Goal: Transaction & Acquisition: Purchase product/service

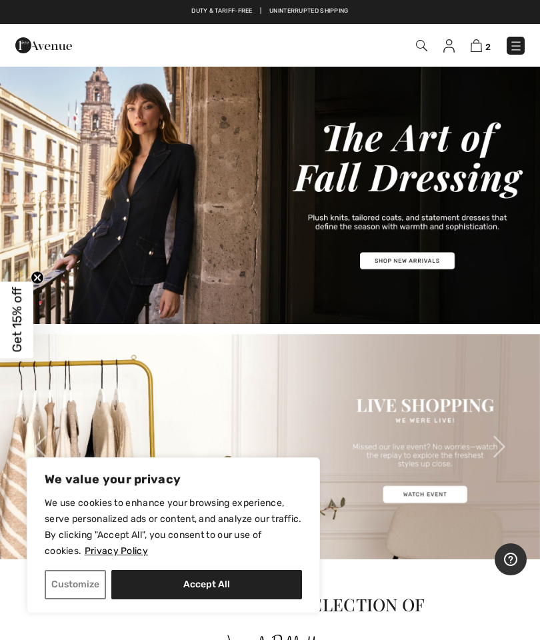
click at [381, 232] on img at bounding box center [270, 194] width 540 height 259
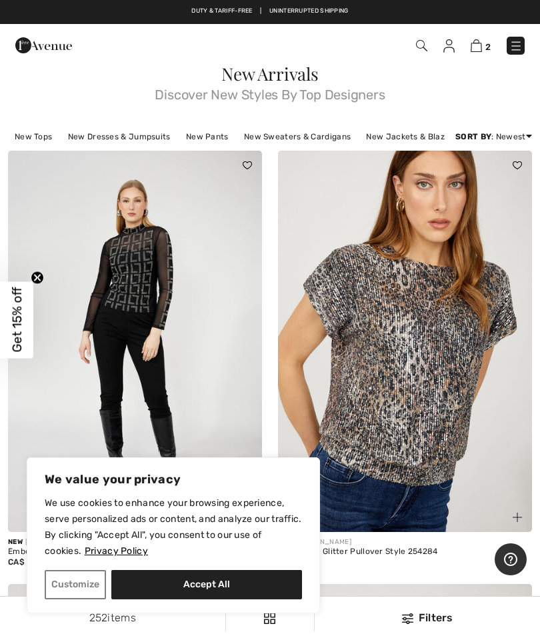
click at [424, 44] on img at bounding box center [421, 45] width 11 height 11
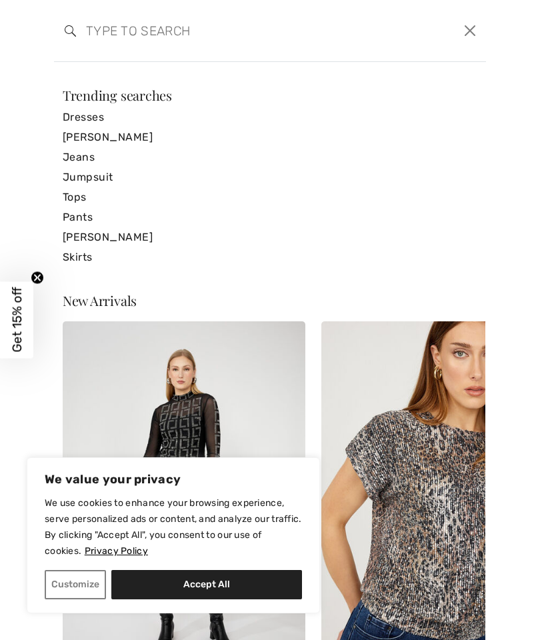
click at [108, 27] on input "search" at bounding box center [224, 31] width 296 height 40
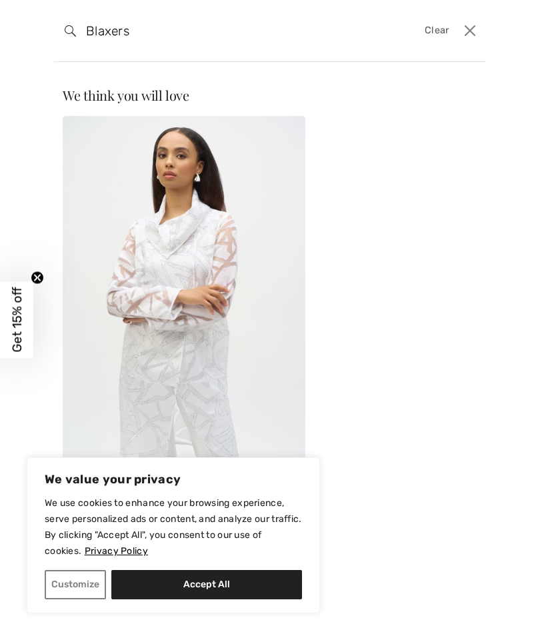
click at [439, 219] on div "Sale JOSEPH RIBKOFF Collared Abstract Casual Top Style 252036 CA$ 164 $299" at bounding box center [270, 324] width 431 height 417
click at [111, 29] on input "Blaxers" at bounding box center [224, 31] width 296 height 40
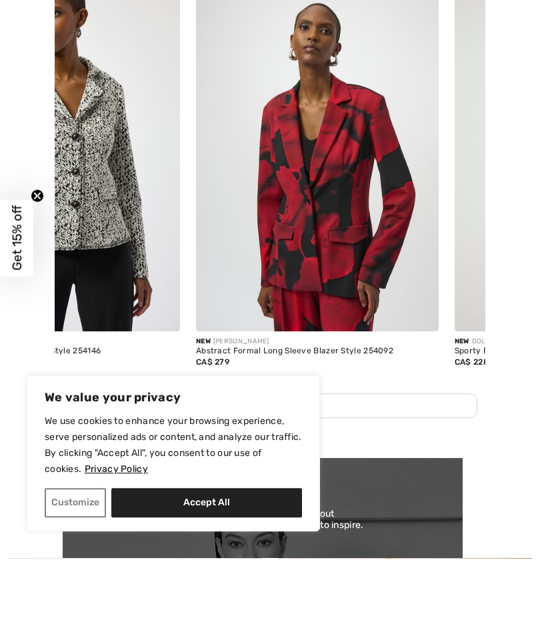
scroll to position [0, 1178]
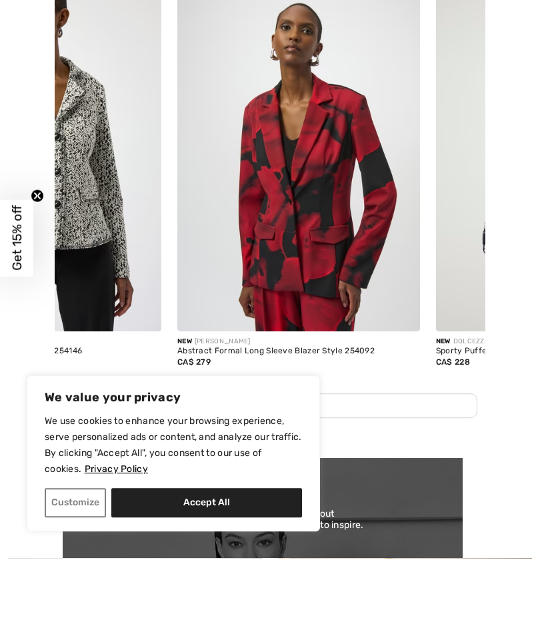
type input "Blasers"
click at [317, 262] on img at bounding box center [298, 231] width 243 height 364
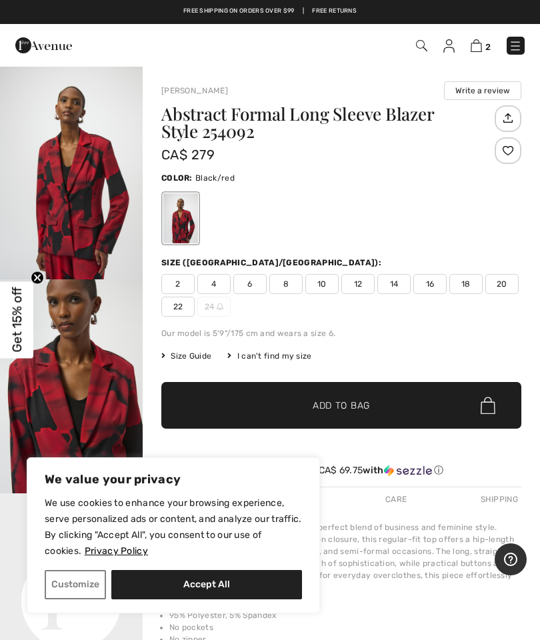
click at [201, 282] on span "4" at bounding box center [213, 284] width 33 height 20
click at [173, 280] on span "2" at bounding box center [177, 284] width 33 height 20
click at [347, 404] on span "Add to Bag" at bounding box center [341, 406] width 57 height 14
click at [202, 280] on span "4" at bounding box center [213, 284] width 33 height 20
click at [307, 402] on span "✔ Added to Bag" at bounding box center [321, 406] width 81 height 14
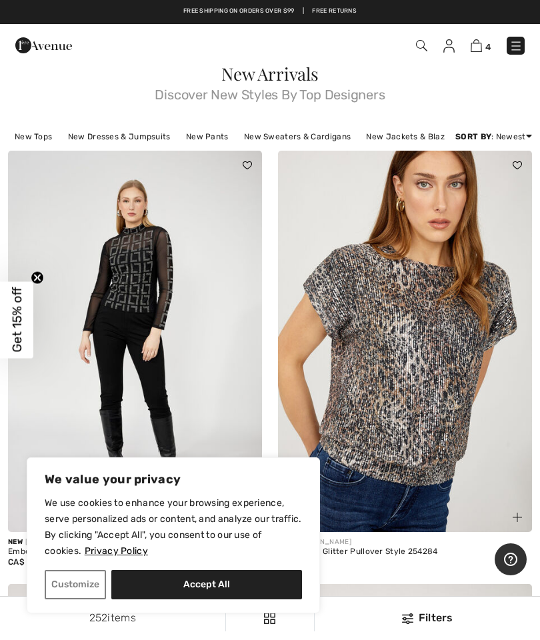
click at [418, 37] on span at bounding box center [420, 45] width 13 height 16
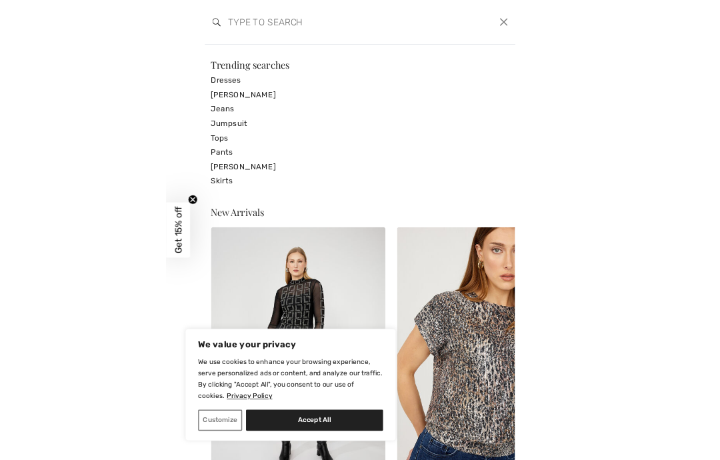
scroll to position [4, 0]
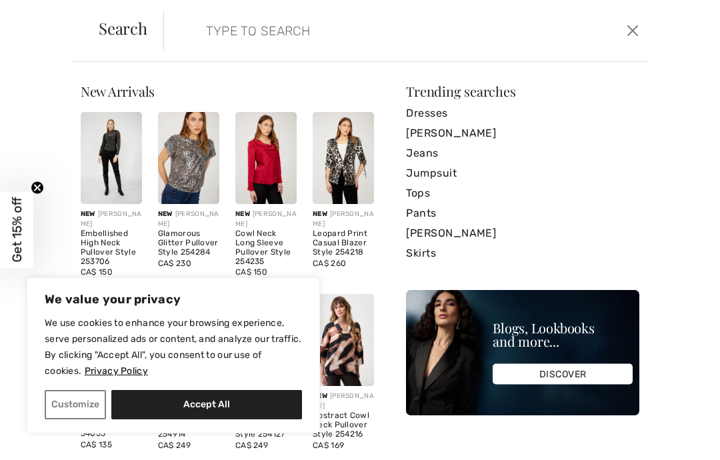
click at [184, 24] on form "Clear" at bounding box center [393, 31] width 460 height 40
click at [227, 35] on input "search" at bounding box center [356, 31] width 321 height 40
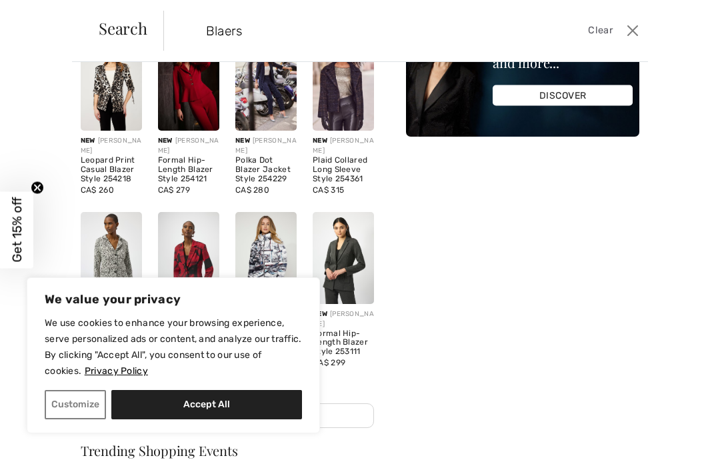
scroll to position [79, 0]
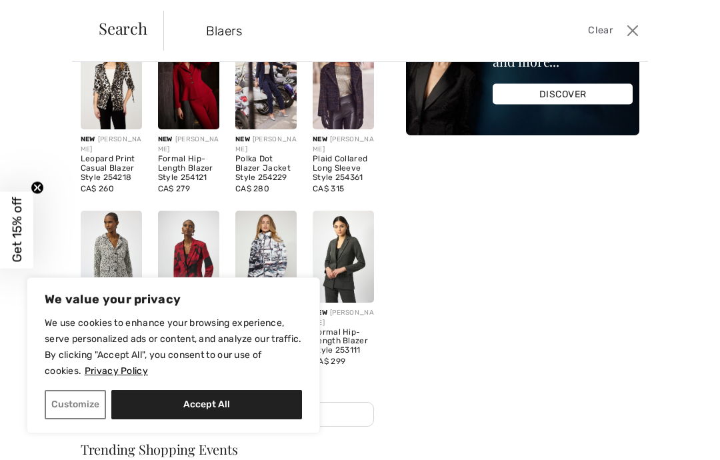
type input "Blaers"
click at [297, 86] on img at bounding box center [265, 83] width 61 height 92
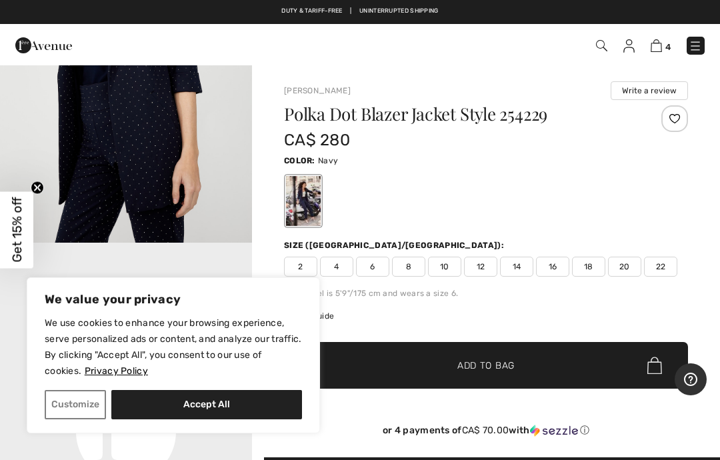
scroll to position [588, 0]
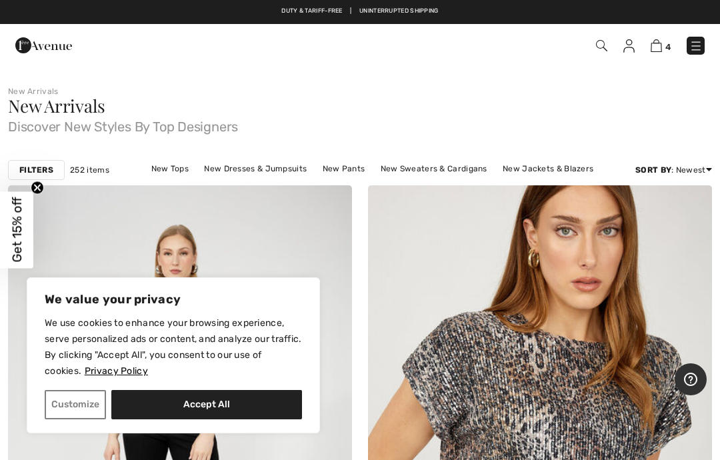
click at [593, 41] on span "4" at bounding box center [508, 46] width 394 height 18
click at [606, 41] on img at bounding box center [601, 45] width 11 height 11
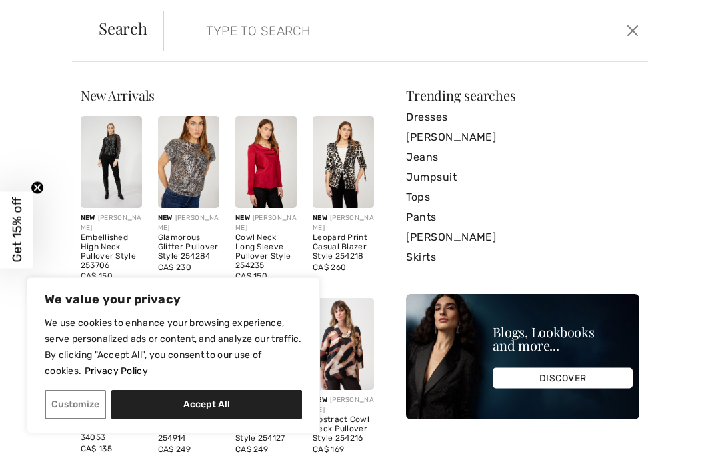
click at [199, 25] on input "search" at bounding box center [356, 31] width 321 height 40
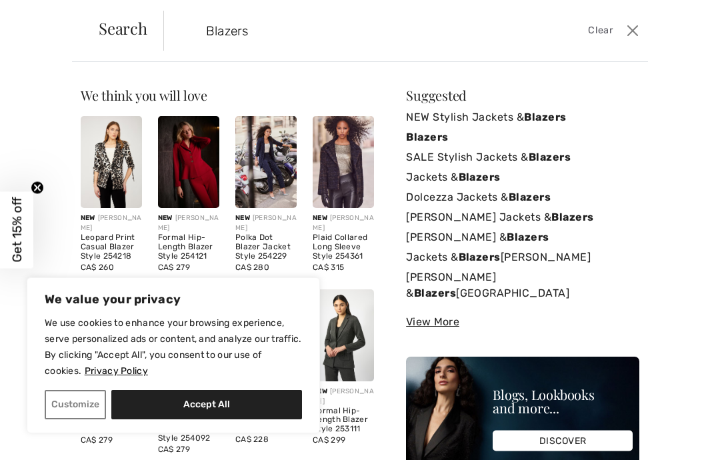
type input "Blazers"
click at [124, 25] on span "Search" at bounding box center [123, 28] width 49 height 16
click at [437, 133] on strong "Blazers" at bounding box center [427, 137] width 42 height 13
click at [436, 137] on strong "Blazers" at bounding box center [427, 137] width 42 height 13
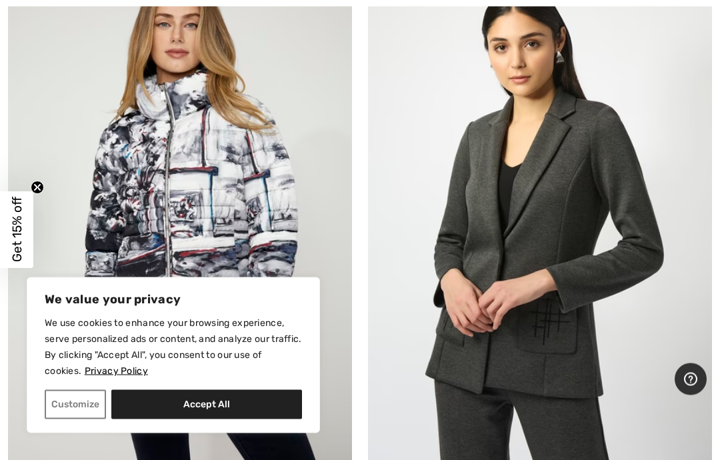
scroll to position [1940, 0]
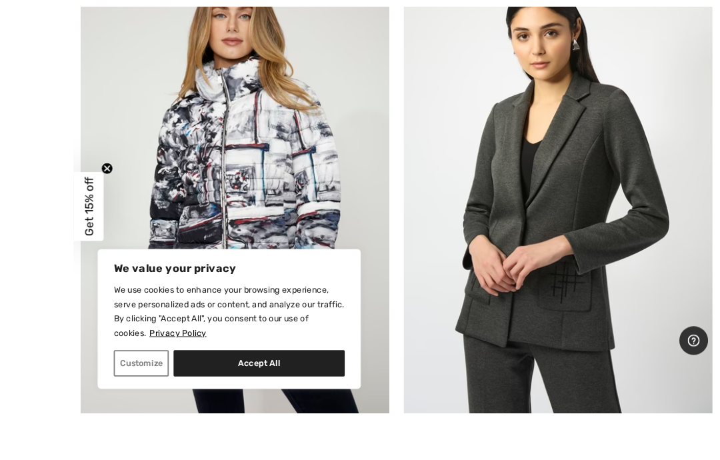
scroll to position [2021, 0]
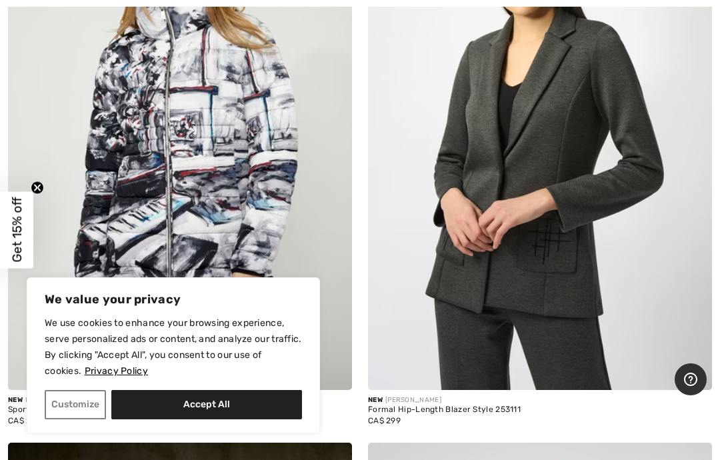
click at [435, 353] on img at bounding box center [540, 132] width 344 height 516
click at [423, 293] on img at bounding box center [540, 132] width 344 height 516
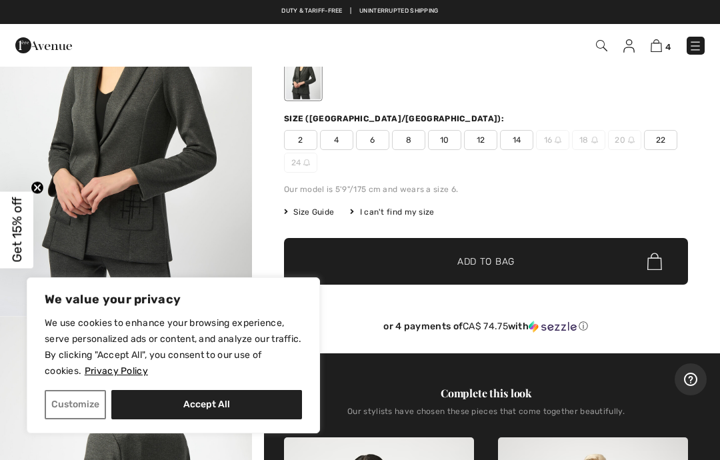
scroll to position [145, 0]
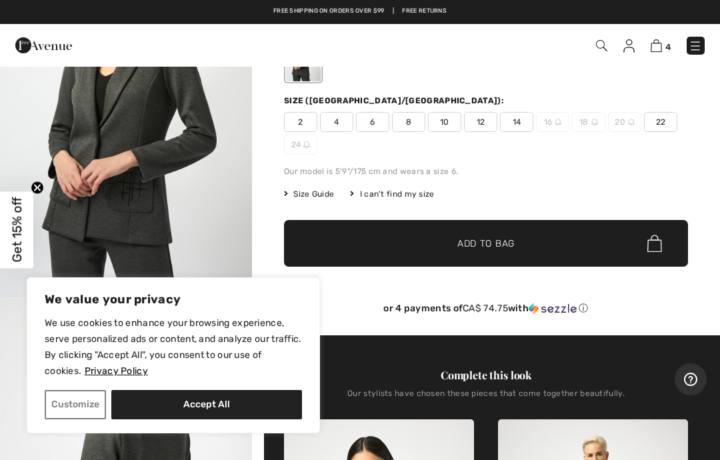
click at [296, 123] on span "2" at bounding box center [300, 122] width 33 height 20
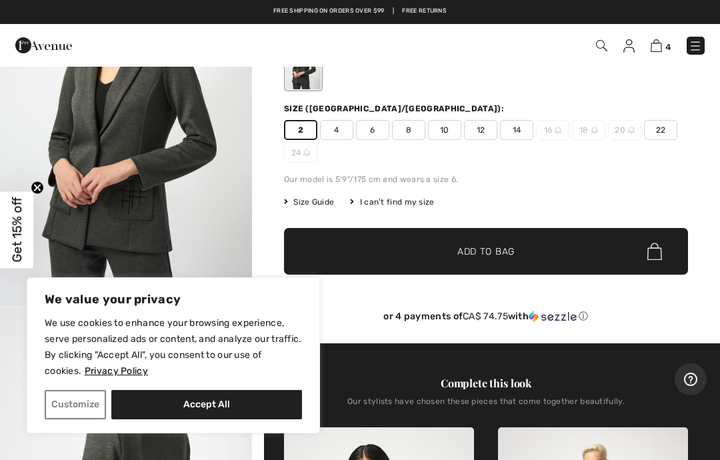
click at [497, 251] on span "Add to Bag" at bounding box center [485, 252] width 57 height 14
click at [334, 123] on span "4" at bounding box center [336, 130] width 33 height 20
click at [464, 257] on span "Add to Bag" at bounding box center [485, 252] width 57 height 14
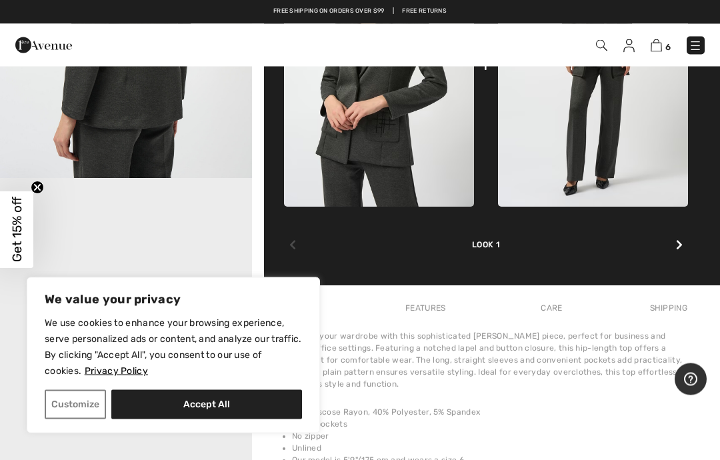
scroll to position [644, 0]
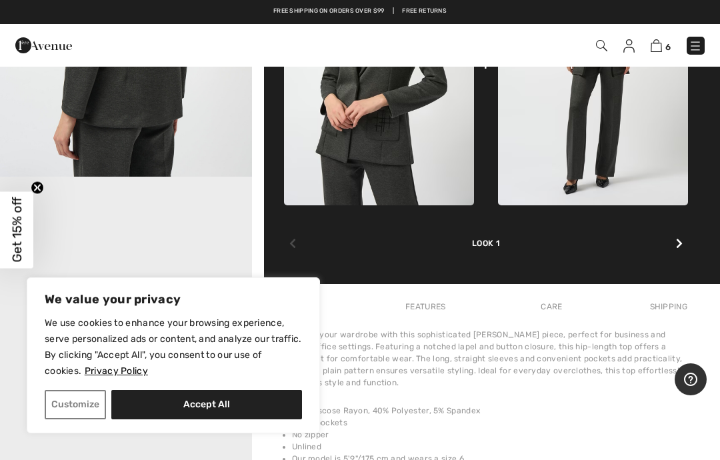
click at [594, 167] on img at bounding box center [593, 62] width 190 height 285
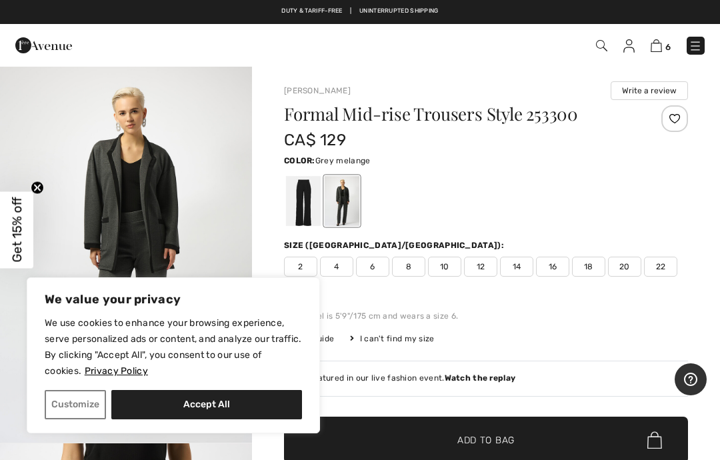
click at [339, 272] on span "4" at bounding box center [336, 267] width 33 height 20
click at [496, 437] on span "Add to Bag" at bounding box center [485, 440] width 57 height 14
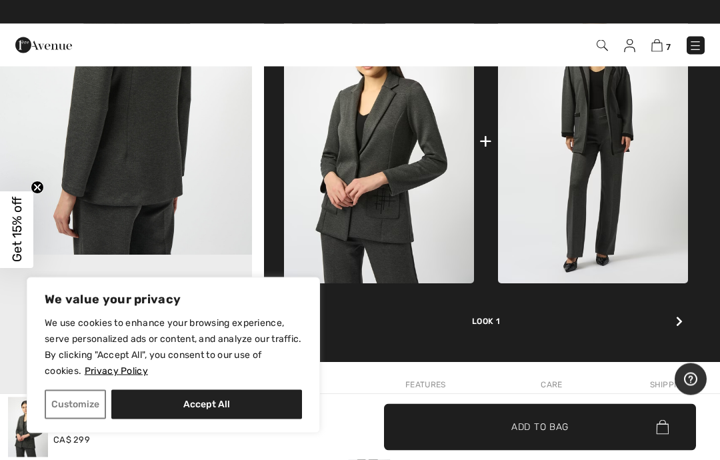
scroll to position [566, 0]
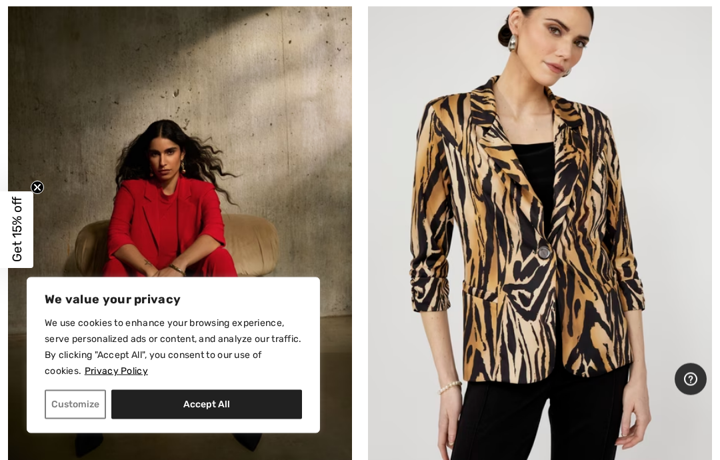
scroll to position [2529, 0]
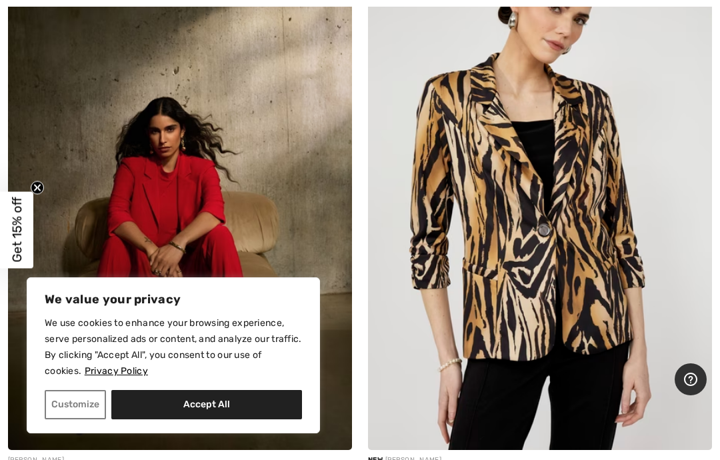
click at [565, 269] on img at bounding box center [540, 192] width 344 height 516
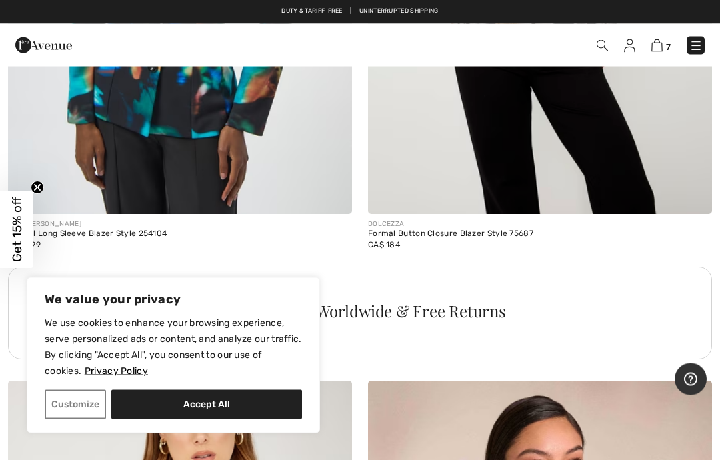
scroll to position [3352, 0]
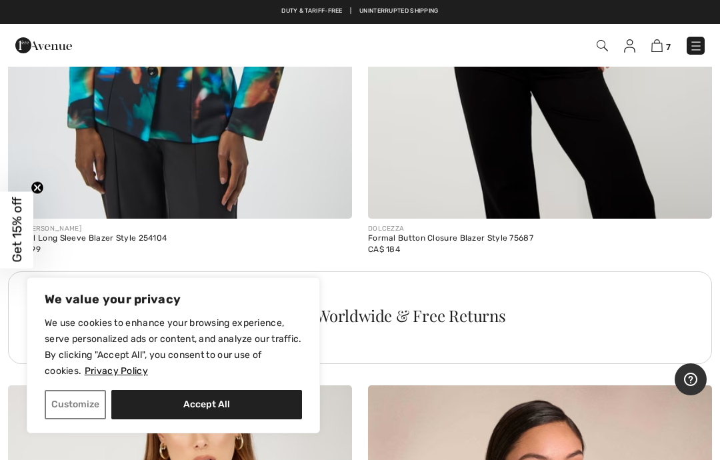
click at [86, 235] on div "Formal Long Sleeve Blazer Style 254104" at bounding box center [180, 238] width 344 height 9
click at [90, 239] on div "Formal Long Sleeve Blazer Style 254104" at bounding box center [180, 238] width 344 height 9
click at [119, 224] on div "New JOSEPH RIBKOFF" at bounding box center [180, 229] width 344 height 10
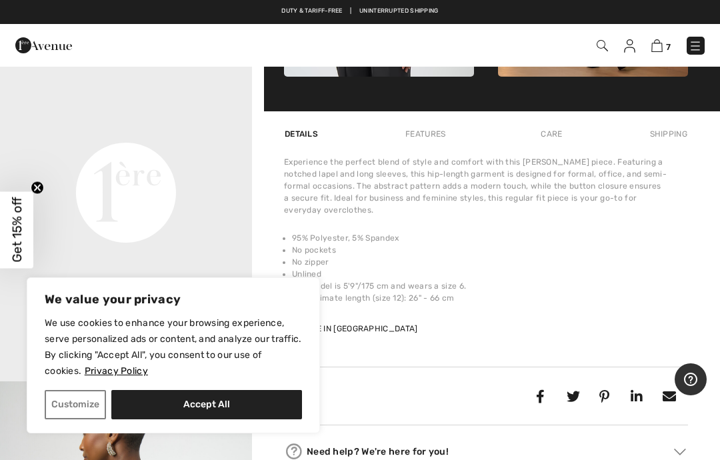
scroll to position [779, 0]
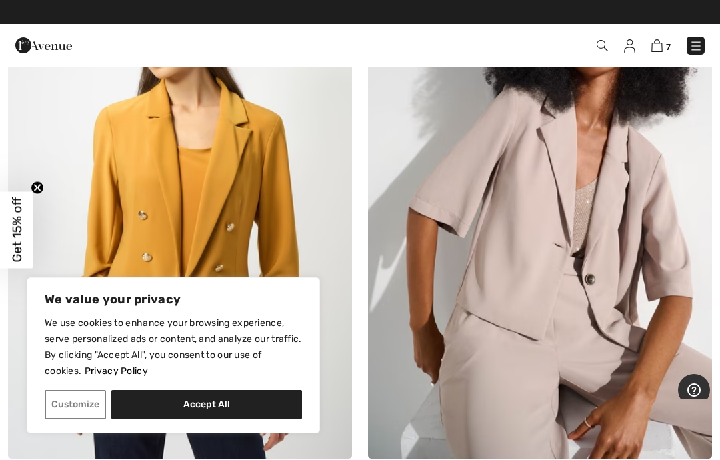
scroll to position [6110, 0]
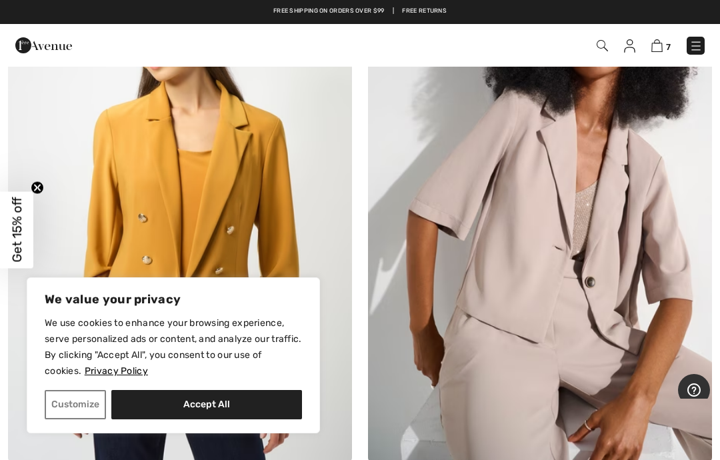
click at [239, 281] on img at bounding box center [180, 203] width 344 height 516
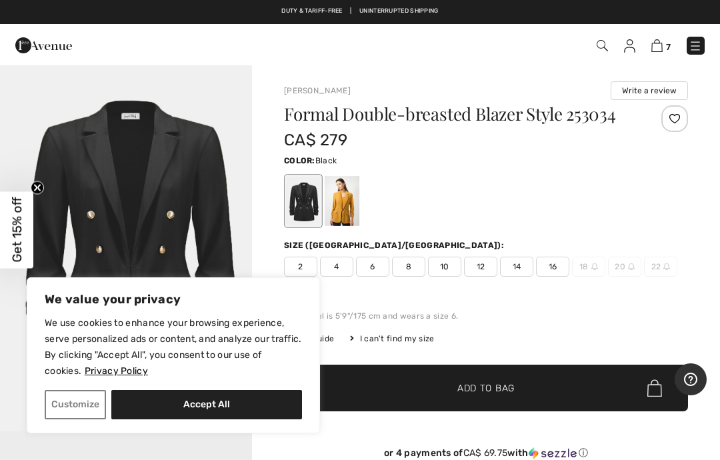
scroll to position [41, 0]
click at [162, 205] on img "1 / 1" at bounding box center [126, 242] width 252 height 377
click at [306, 264] on span "2" at bounding box center [300, 267] width 33 height 20
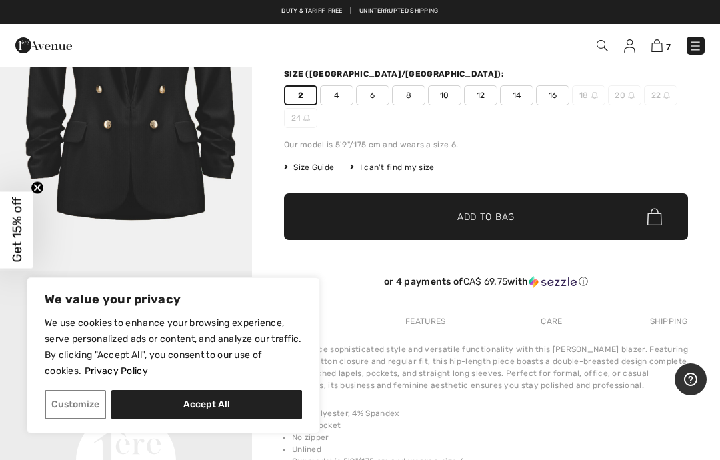
scroll to position [178, 0]
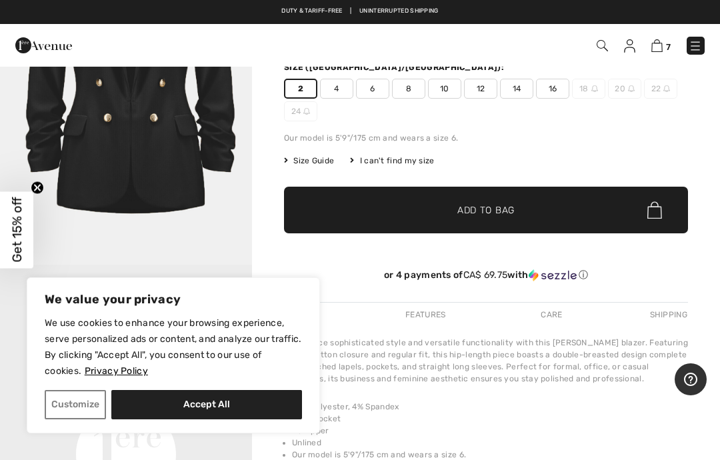
click at [467, 217] on span "✔ Added to Bag Add to Bag" at bounding box center [486, 210] width 404 height 47
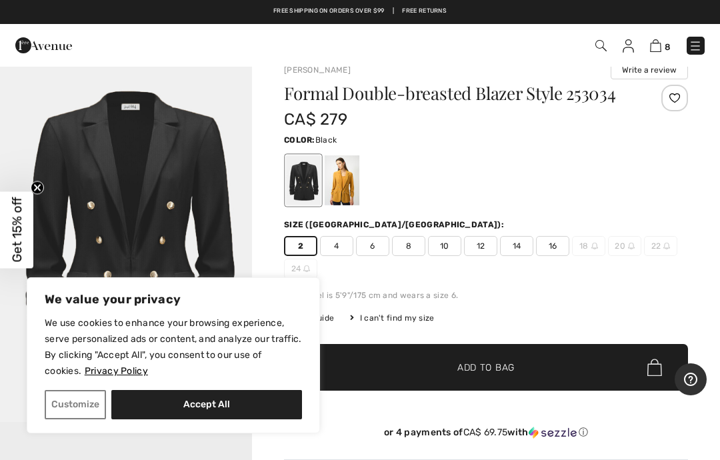
scroll to position [31, 0]
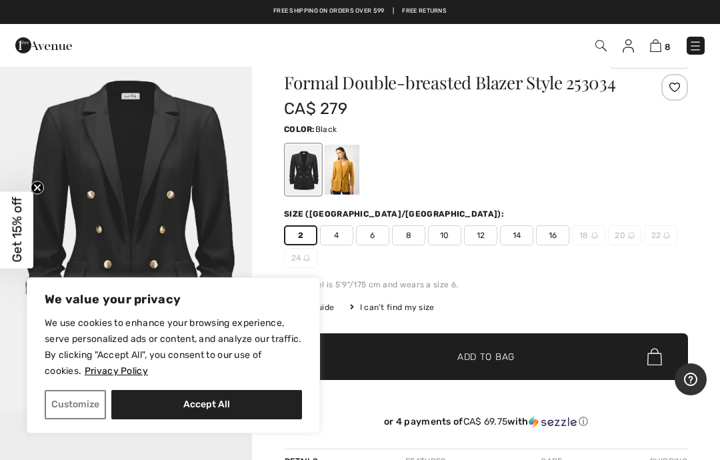
click at [333, 238] on span "4" at bounding box center [336, 235] width 33 height 20
click at [432, 355] on span "✔ Added to Bag" at bounding box center [465, 357] width 81 height 14
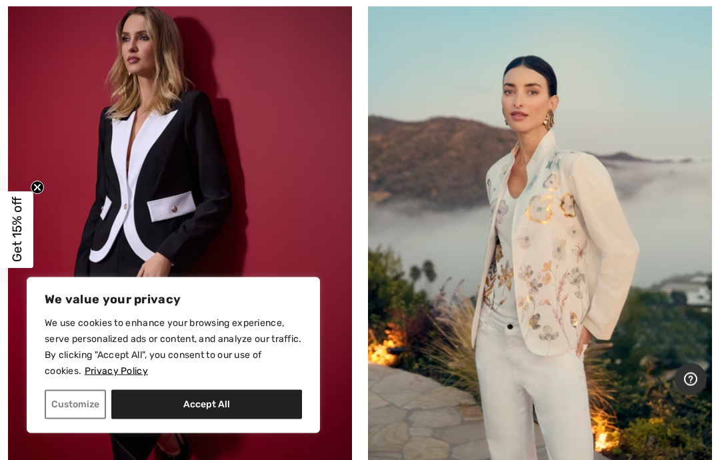
scroll to position [6686, 0]
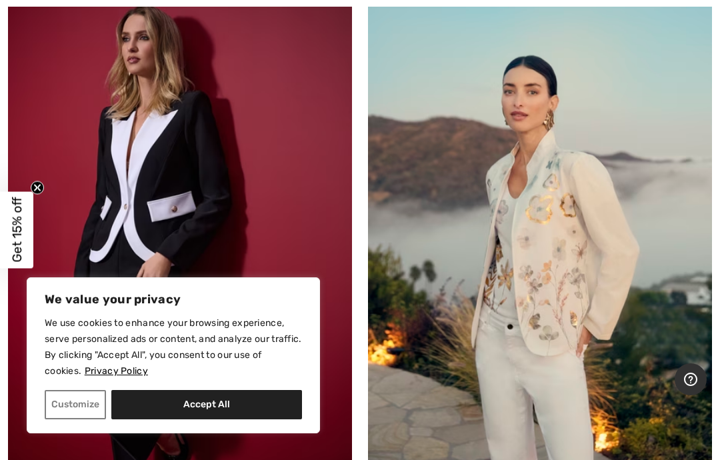
click at [267, 261] on img at bounding box center [180, 218] width 344 height 516
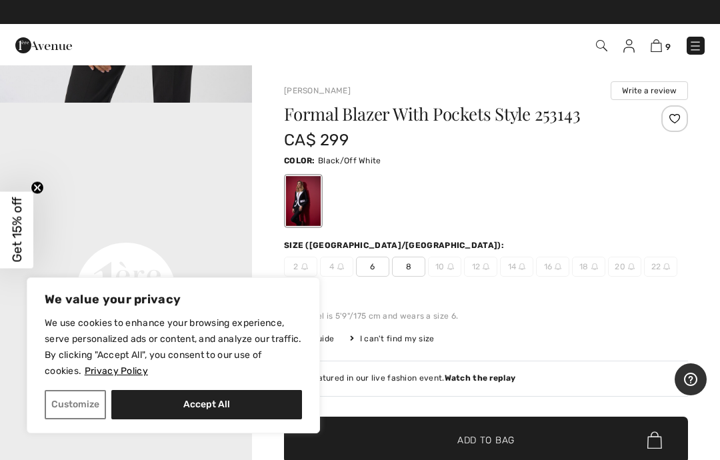
scroll to position [717, 0]
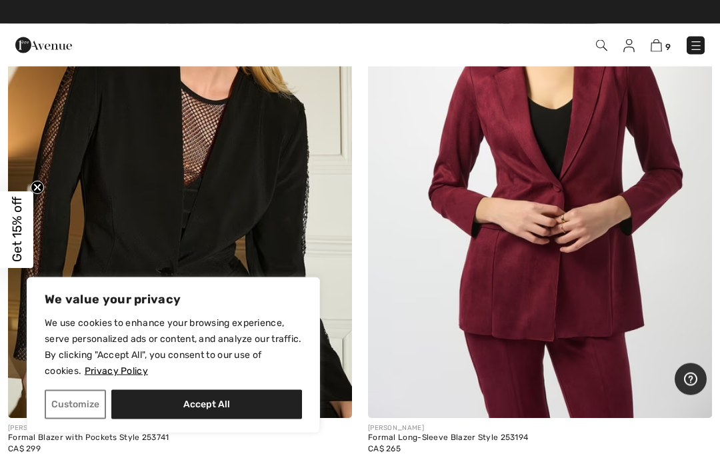
scroll to position [7463, 0]
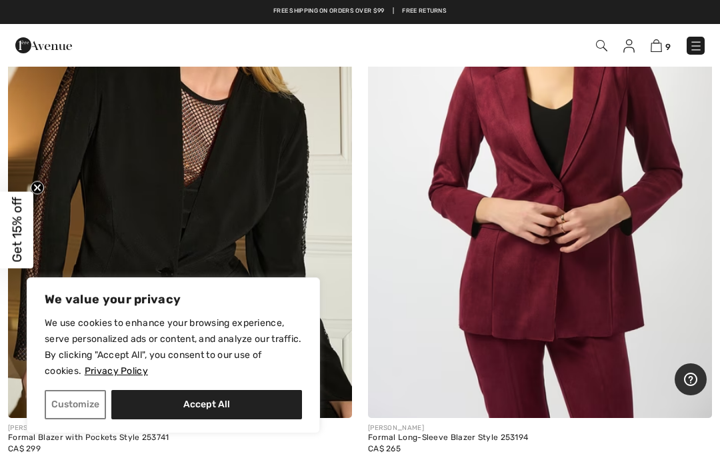
click at [551, 275] on img at bounding box center [540, 160] width 344 height 516
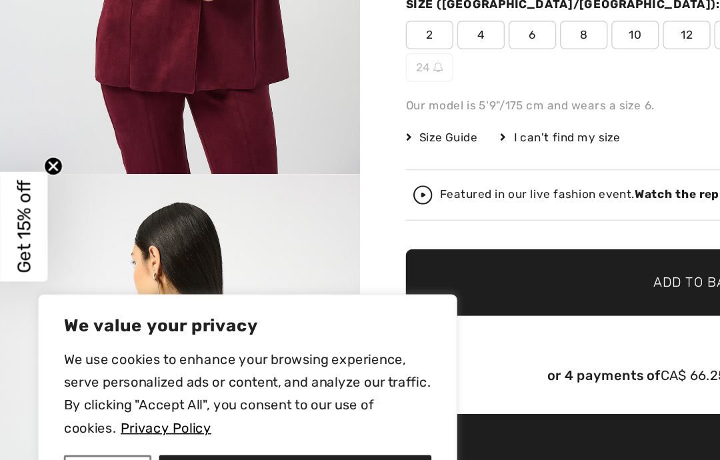
click at [301, 106] on span "2" at bounding box center [300, 96] width 33 height 20
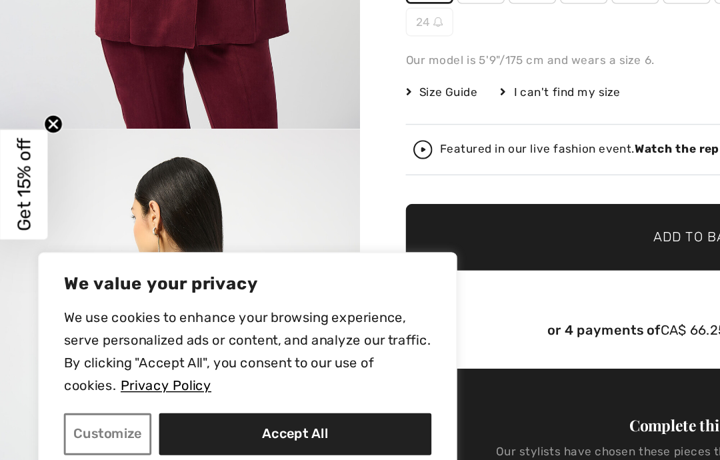
scroll to position [174, 0]
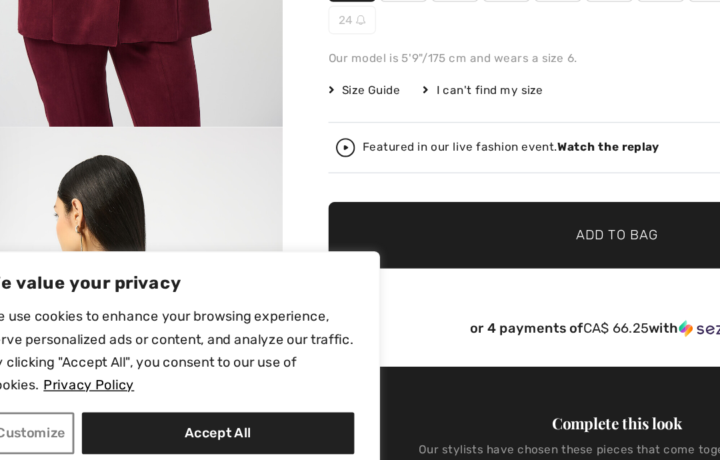
click at [425, 259] on span "✔ Added to Bag" at bounding box center [465, 266] width 81 height 14
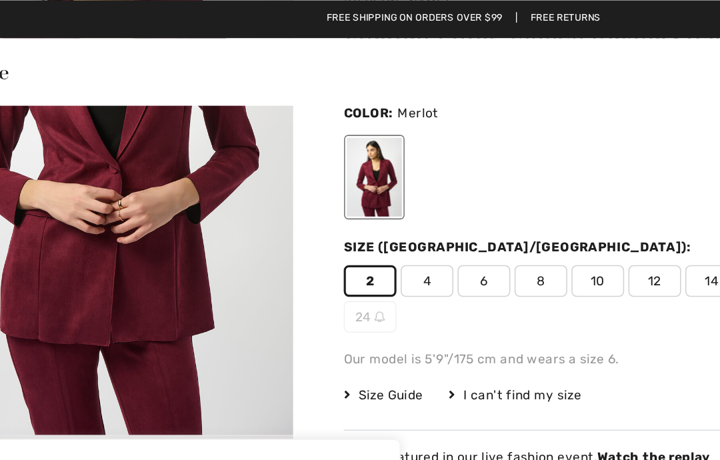
scroll to position [89, 0]
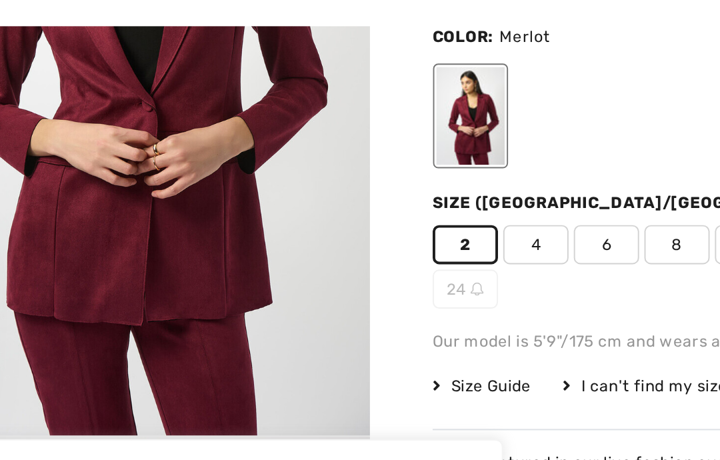
click at [320, 168] on span "4" at bounding box center [336, 178] width 33 height 20
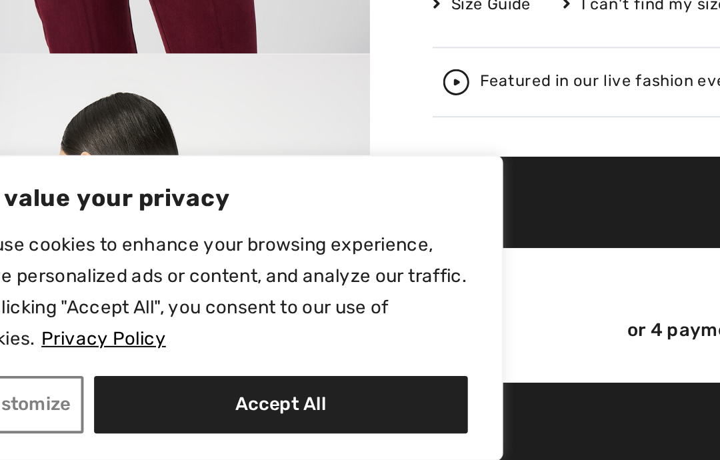
scroll to position [141, 0]
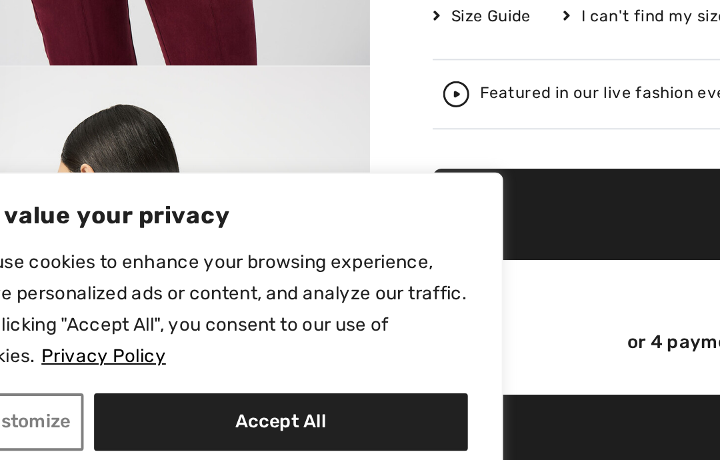
click at [324, 275] on span "✔ Added to Bag Add to Bag" at bounding box center [486, 298] width 404 height 47
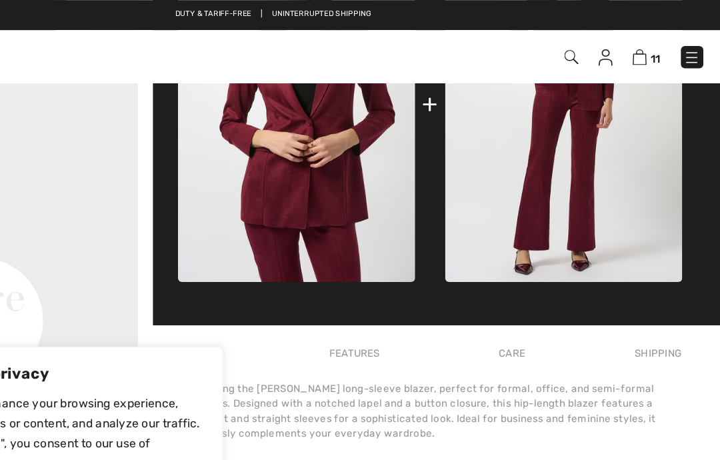
scroll to position [676, 0]
click at [498, 199] on img at bounding box center [593, 83] width 190 height 285
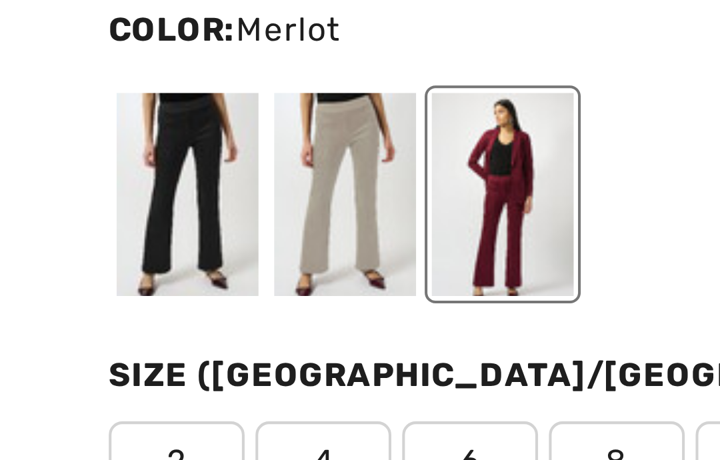
click at [363, 176] on div at bounding box center [380, 201] width 35 height 50
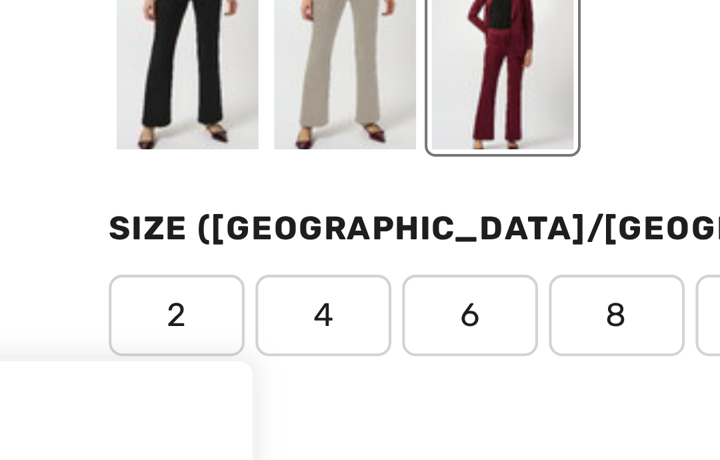
click at [320, 257] on span "4" at bounding box center [336, 267] width 33 height 20
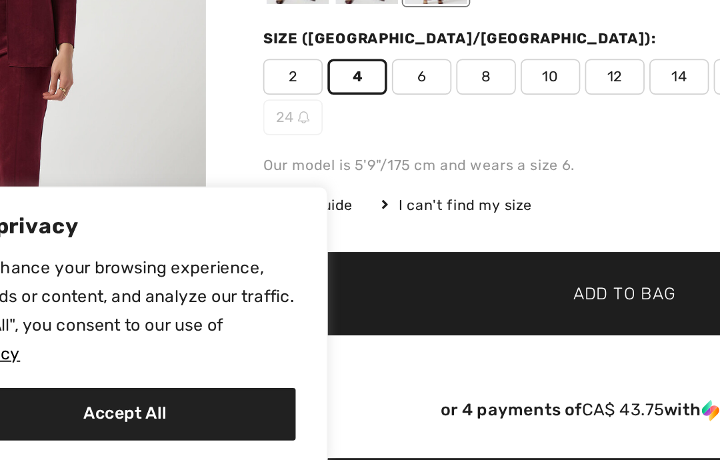
scroll to position [51, 0]
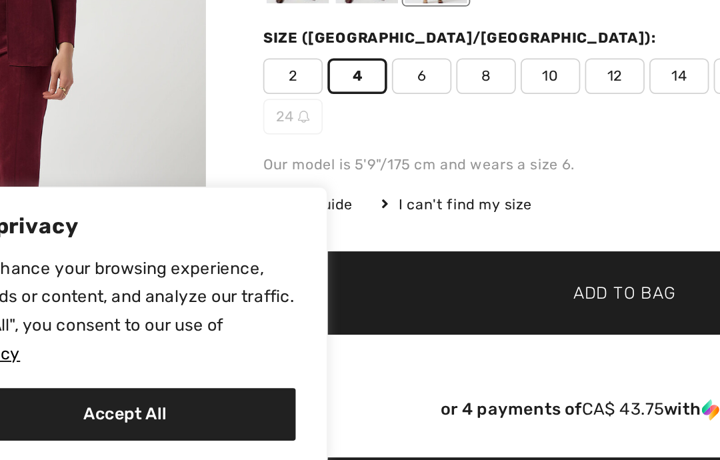
click at [425, 330] on span "✔ Added to Bag" at bounding box center [465, 337] width 81 height 14
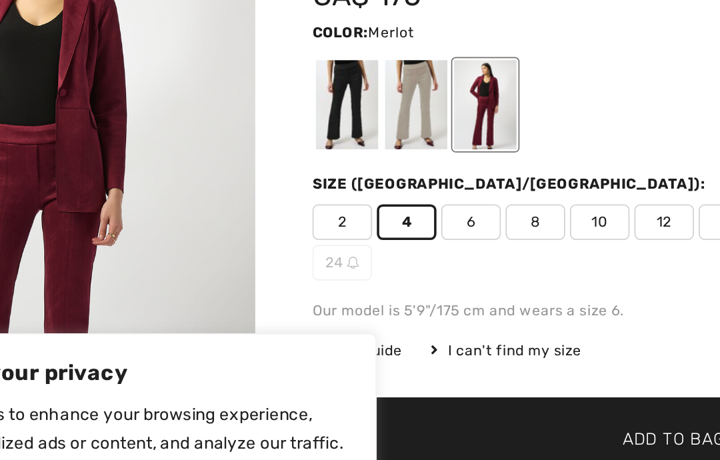
click at [284, 205] on span "2" at bounding box center [300, 215] width 33 height 20
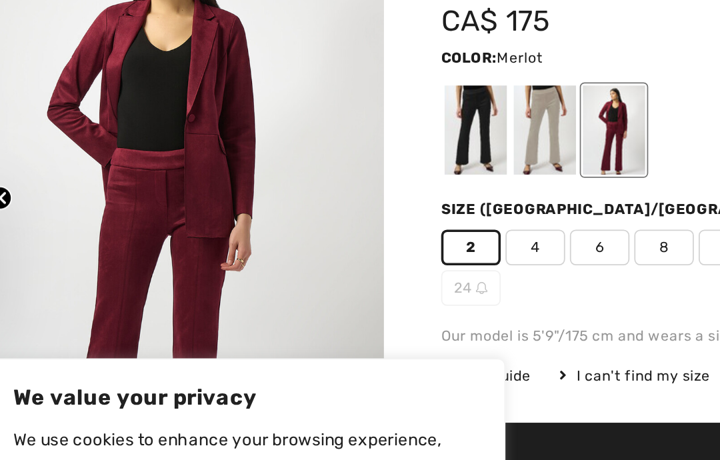
click at [320, 313] on span "✔ Added to Bag Add to Bag" at bounding box center [486, 336] width 404 height 47
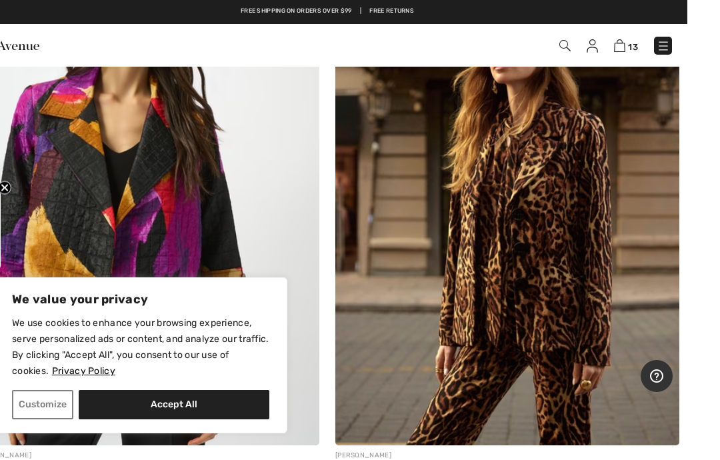
scroll to position [8536, 0]
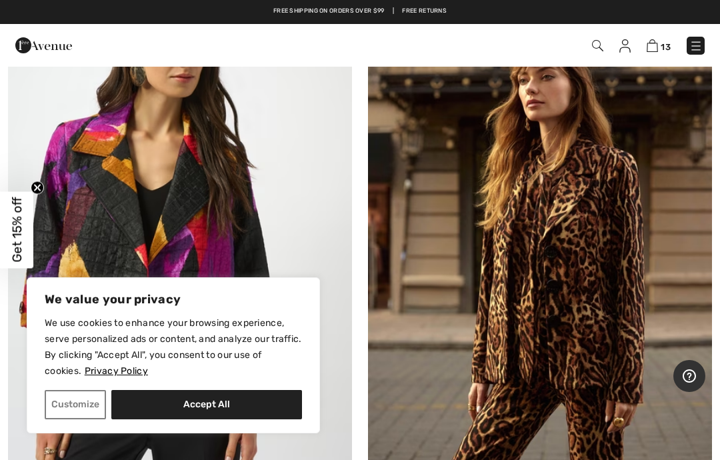
click at [593, 335] on img at bounding box center [540, 225] width 344 height 516
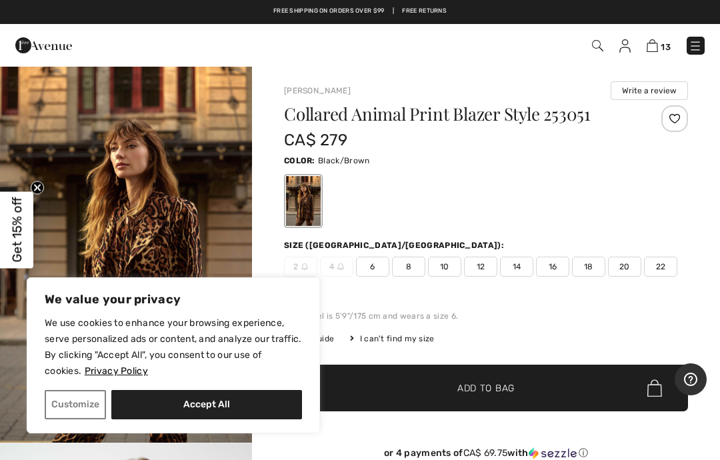
scroll to position [23, 0]
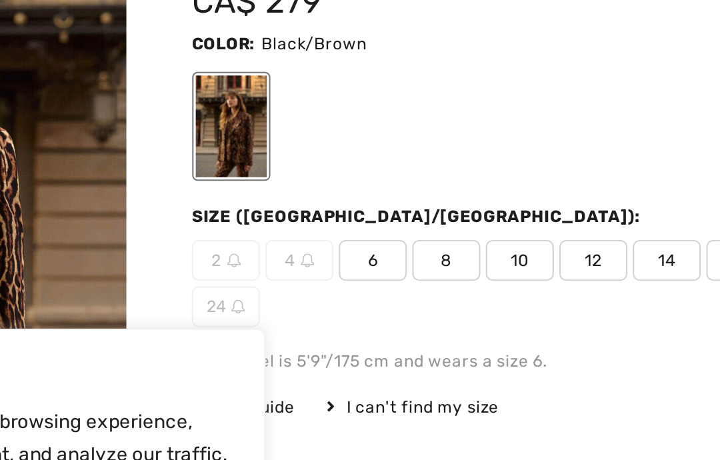
click at [350, 310] on div "I can't find my size" at bounding box center [392, 316] width 84 height 12
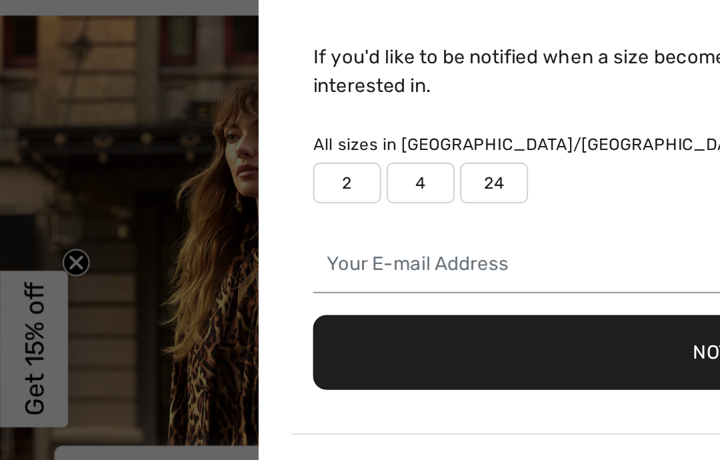
click at [197, 139] on label "4" at bounding box center [205, 149] width 33 height 20
type input "true"
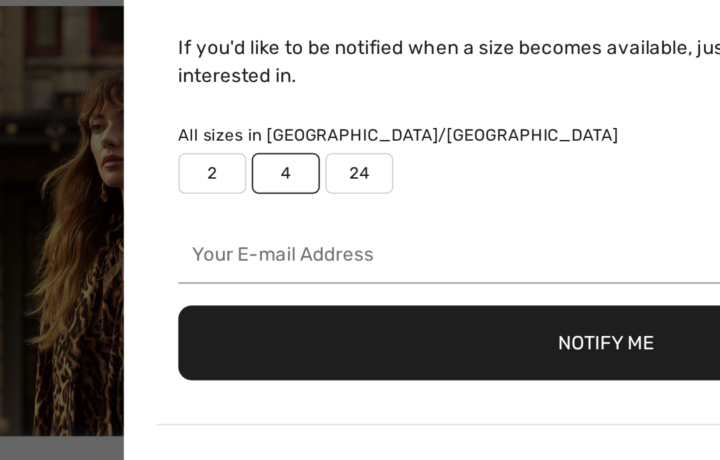
click at [290, 213] on button "Notify Me" at bounding box center [362, 231] width 419 height 37
click at [153, 139] on label "2" at bounding box center [169, 149] width 33 height 20
type input "true"
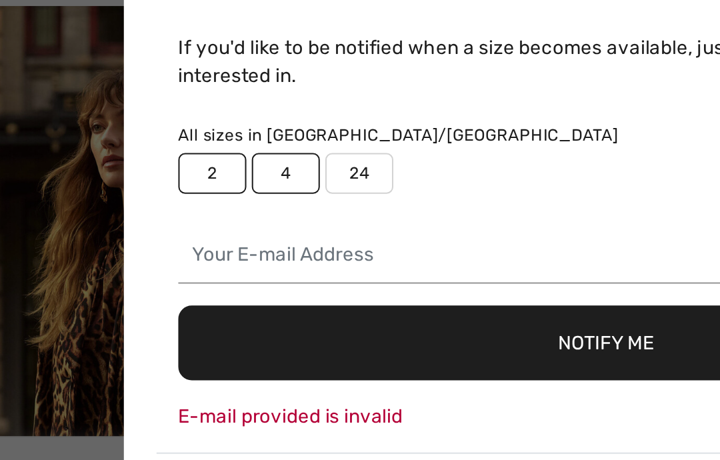
click at [286, 213] on button "Notify Me" at bounding box center [362, 231] width 419 height 37
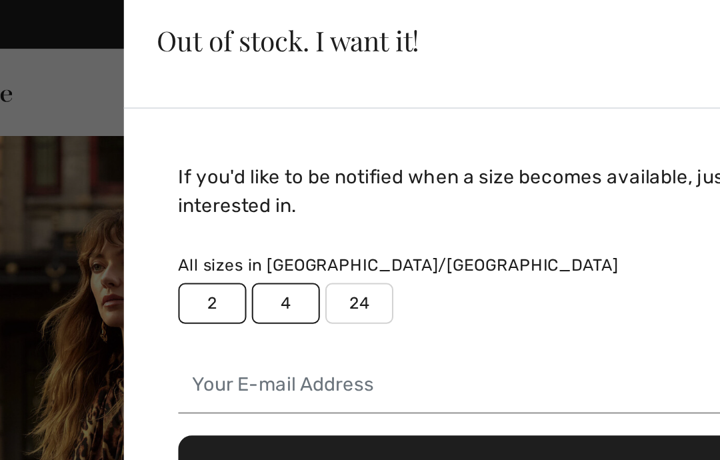
scroll to position [0, 0]
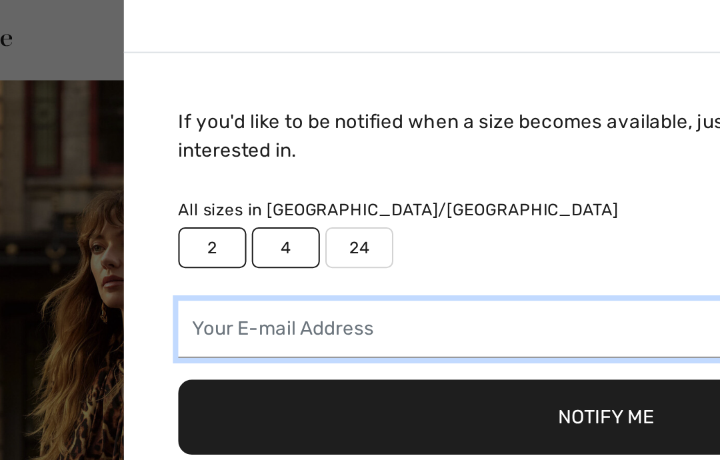
click at [153, 175] on input "email" at bounding box center [362, 189] width 419 height 28
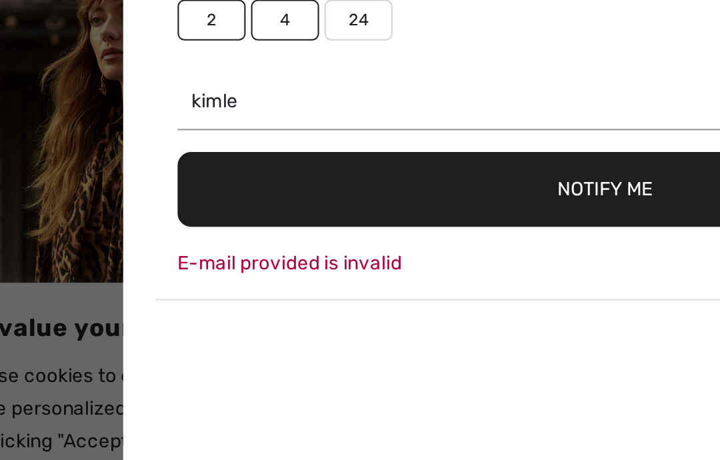
type input "kimlevensonhypnosis@gmail.com"
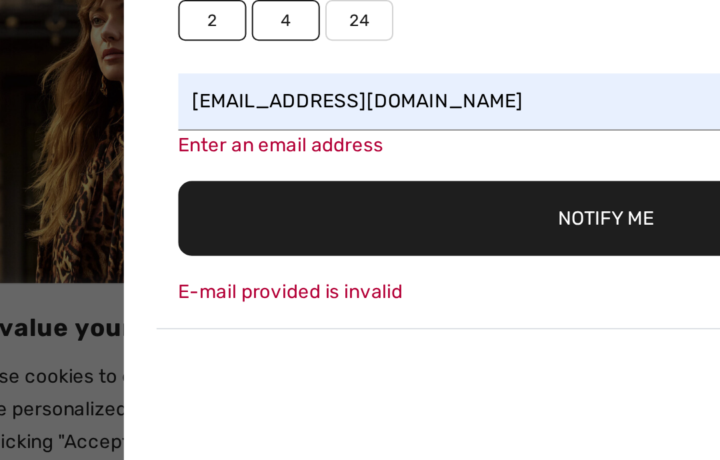
click at [280, 227] on button "Notify Me" at bounding box center [362, 245] width 419 height 37
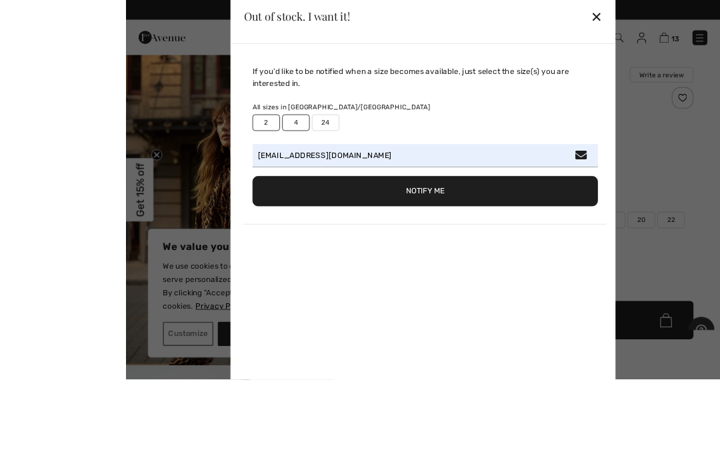
scroll to position [32, 0]
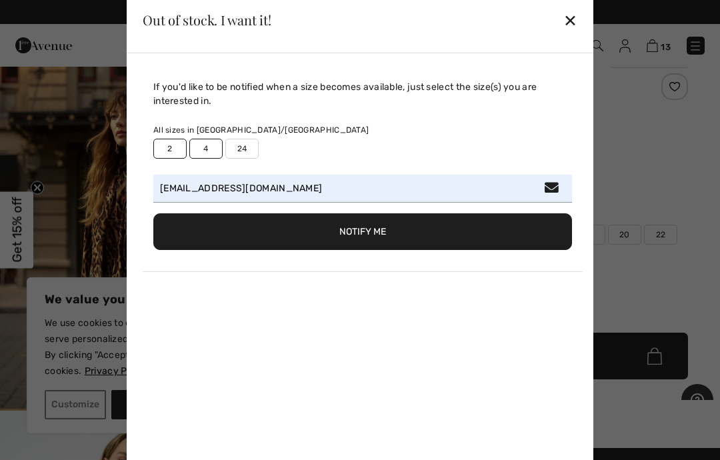
click at [565, 12] on div "✕" at bounding box center [570, 20] width 14 height 28
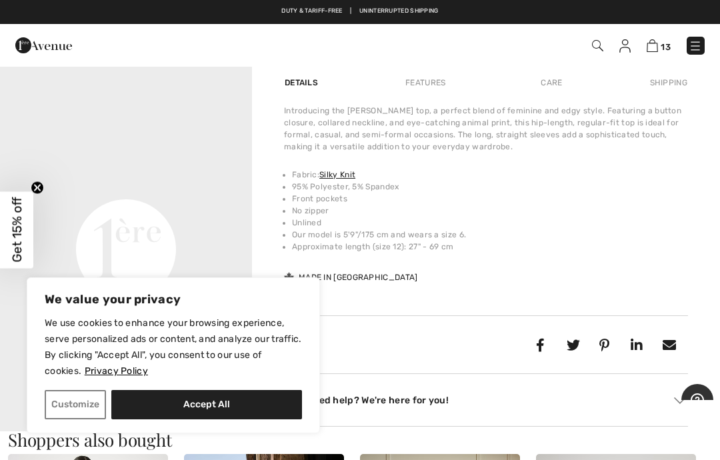
scroll to position [761, 0]
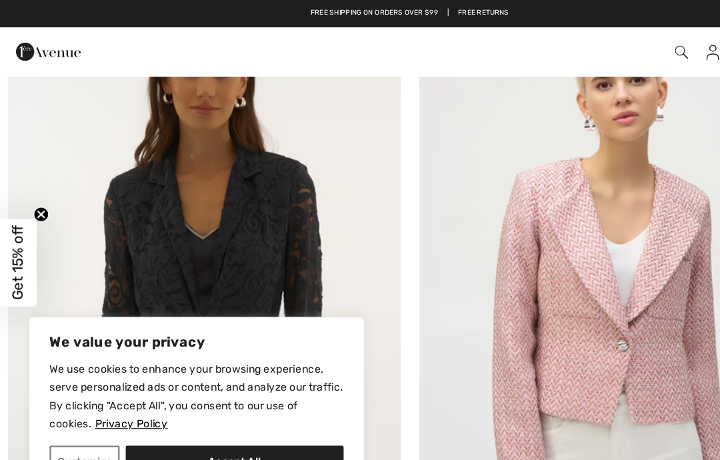
scroll to position [9678, 0]
click at [233, 200] on img at bounding box center [180, 241] width 344 height 516
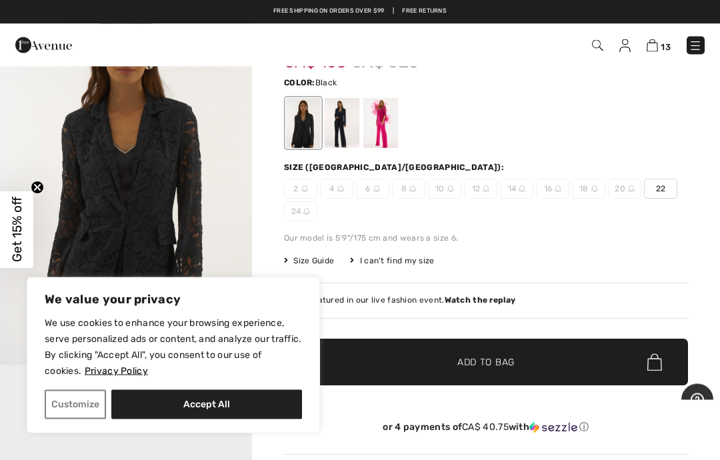
scroll to position [78, 0]
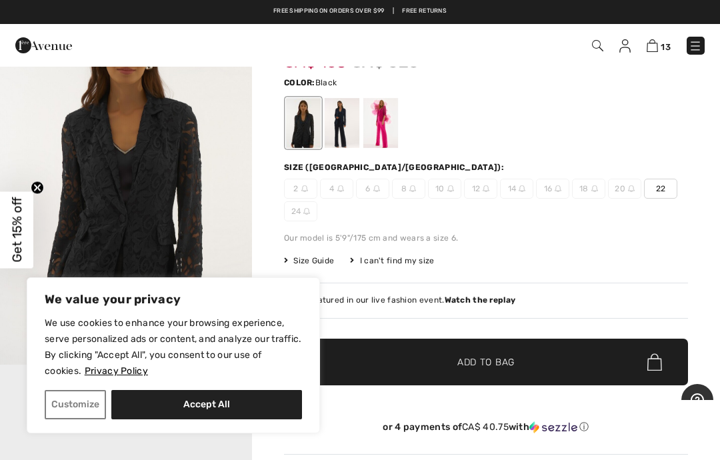
click at [301, 121] on div at bounding box center [303, 123] width 35 height 50
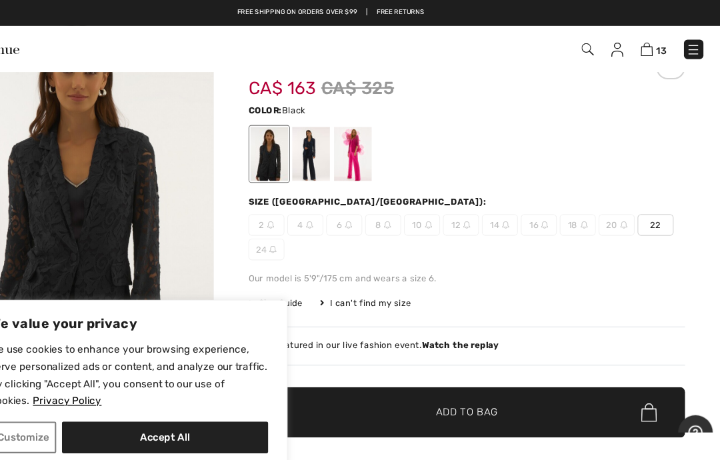
scroll to position [52, 0]
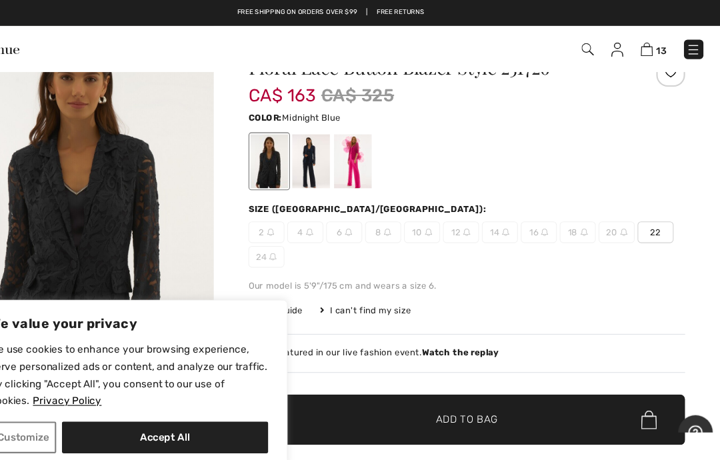
click at [325, 154] on div at bounding box center [342, 149] width 35 height 50
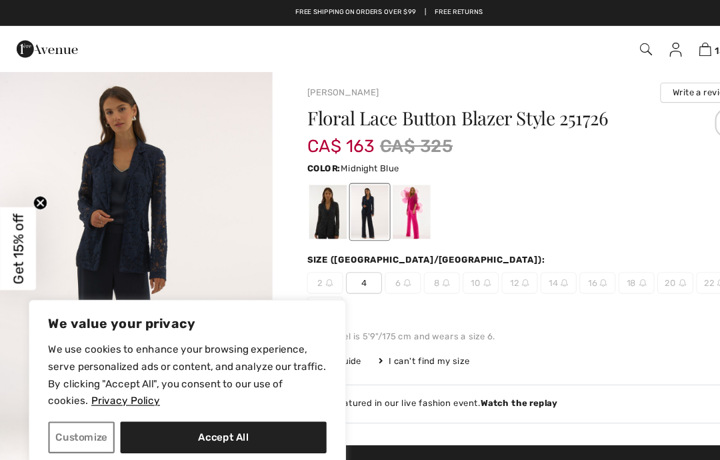
scroll to position [0, 0]
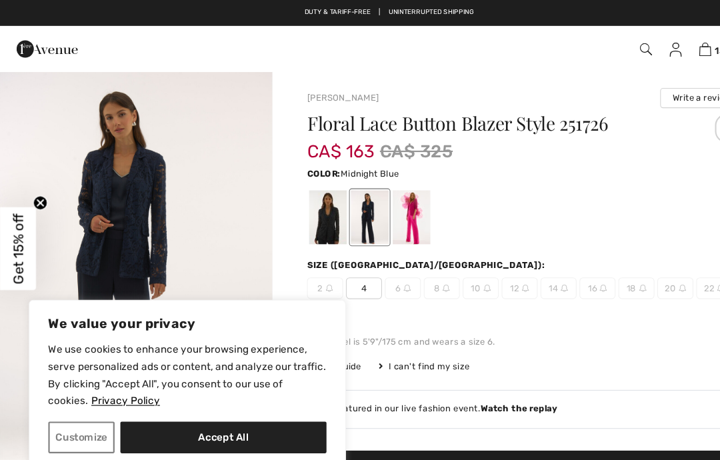
click at [327, 267] on span "4" at bounding box center [336, 267] width 33 height 20
click at [503, 436] on span "Add to Bag" at bounding box center [485, 440] width 57 height 14
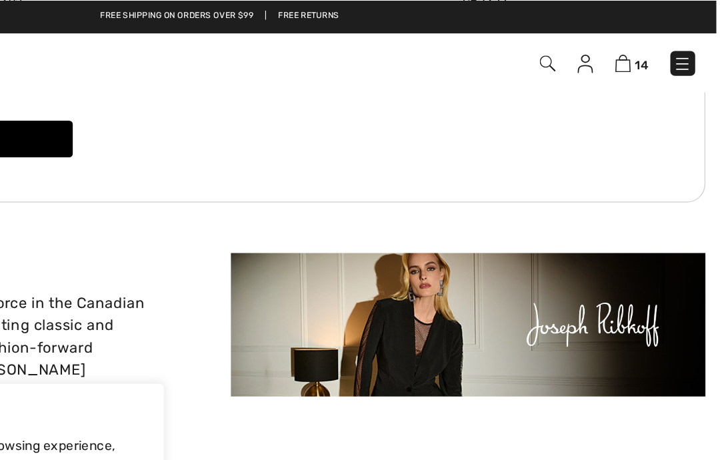
scroll to position [1873, 0]
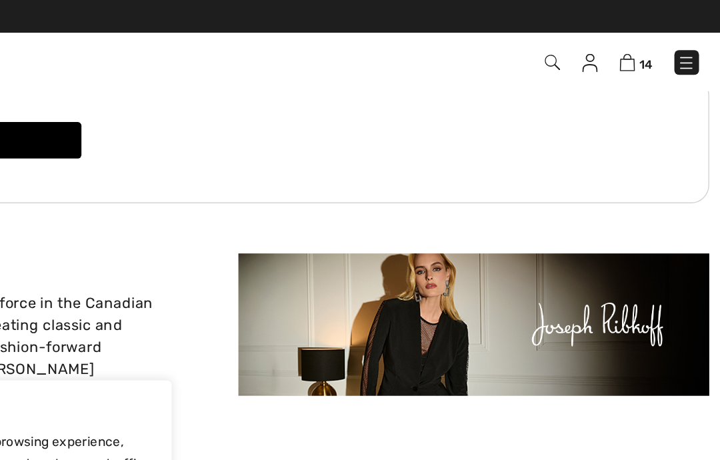
click at [8, 185] on div "About the Brand" at bounding box center [180, 189] width 344 height 17
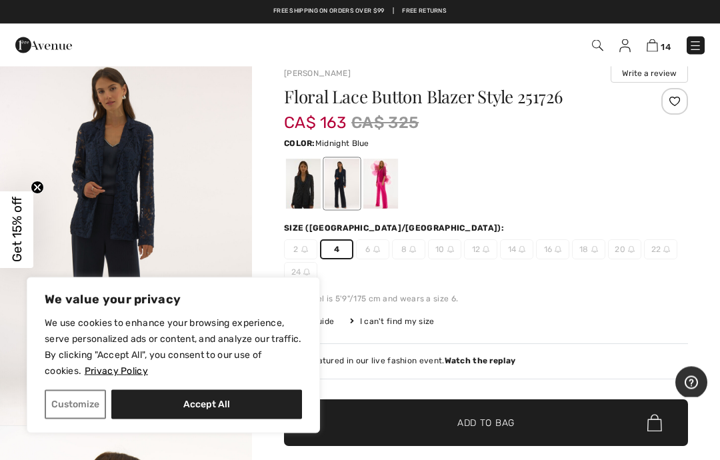
scroll to position [0, 0]
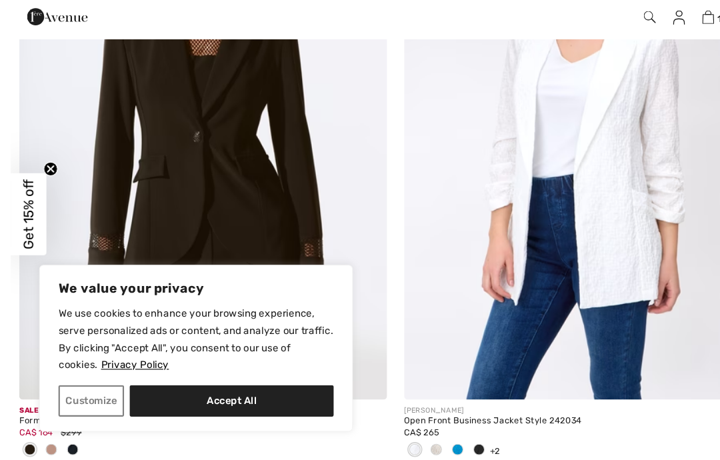
scroll to position [13390, 0]
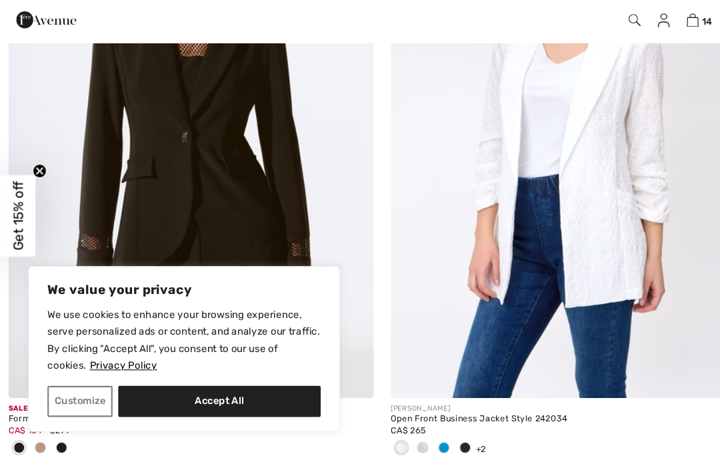
click at [223, 167] on img at bounding box center [180, 143] width 344 height 516
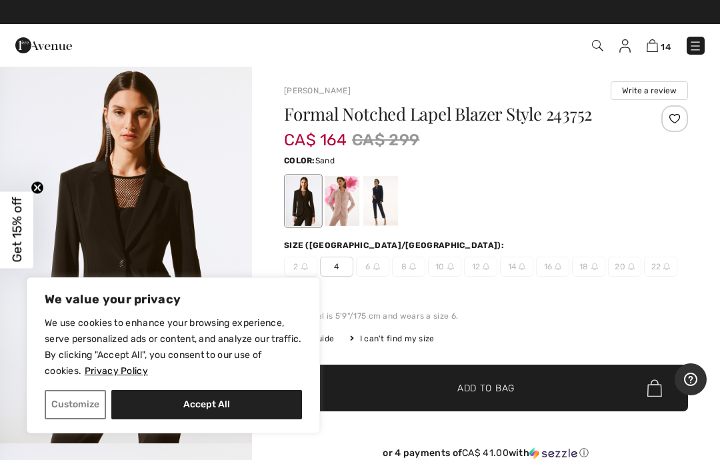
click at [339, 198] on div at bounding box center [342, 201] width 35 height 50
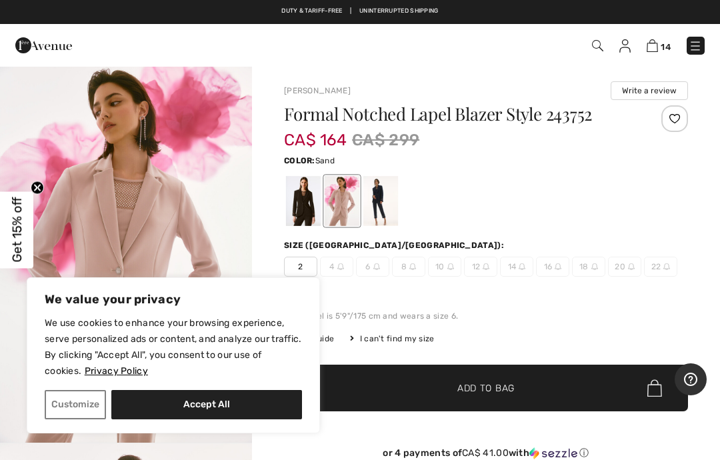
click at [291, 263] on span "2" at bounding box center [300, 267] width 33 height 20
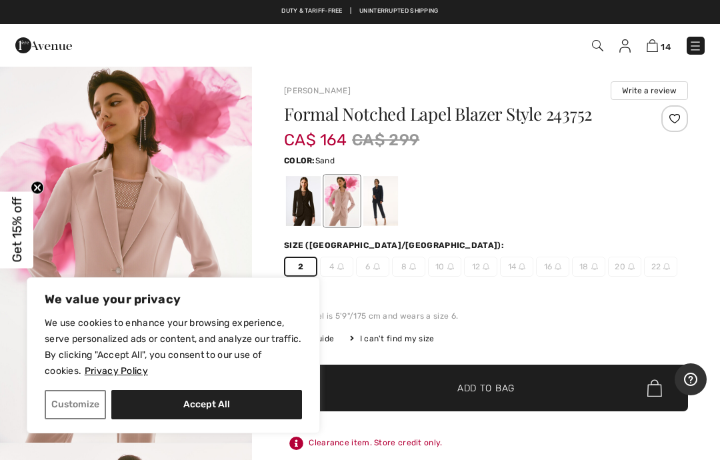
click at [435, 383] on span "✔ Added to Bag" at bounding box center [465, 388] width 81 height 14
click at [377, 202] on div at bounding box center [380, 201] width 35 height 50
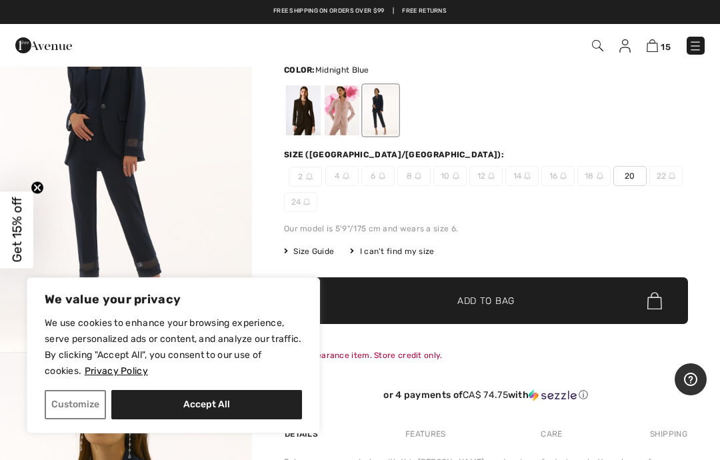
scroll to position [113, 0]
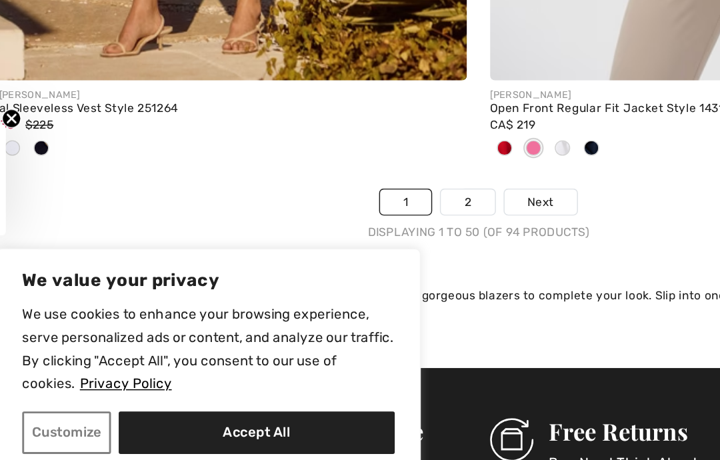
scroll to position [14940, 0]
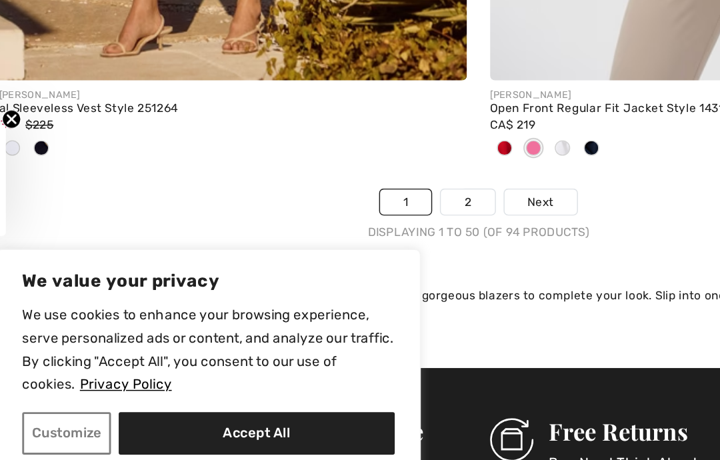
click at [334, 236] on link "2" at bounding box center [352, 244] width 37 height 17
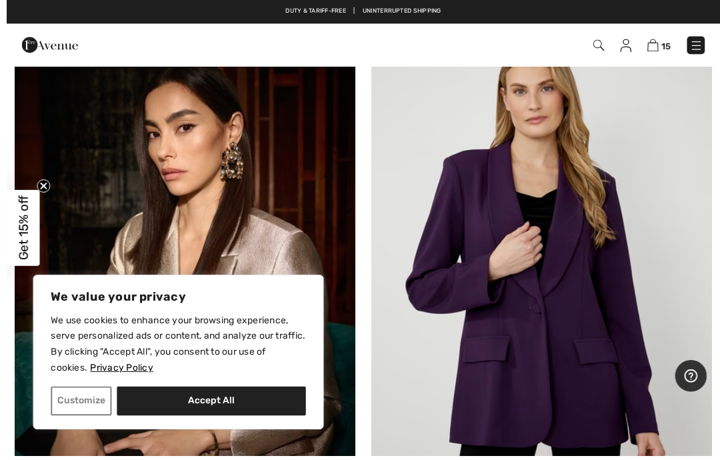
scroll to position [1352, 0]
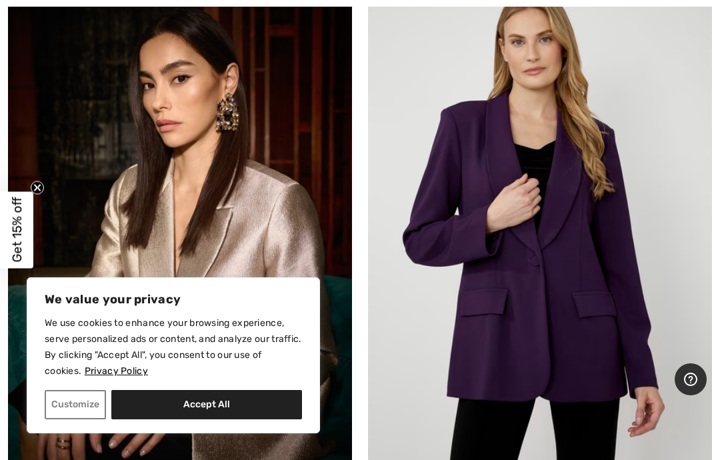
click at [535, 294] on img at bounding box center [540, 233] width 344 height 516
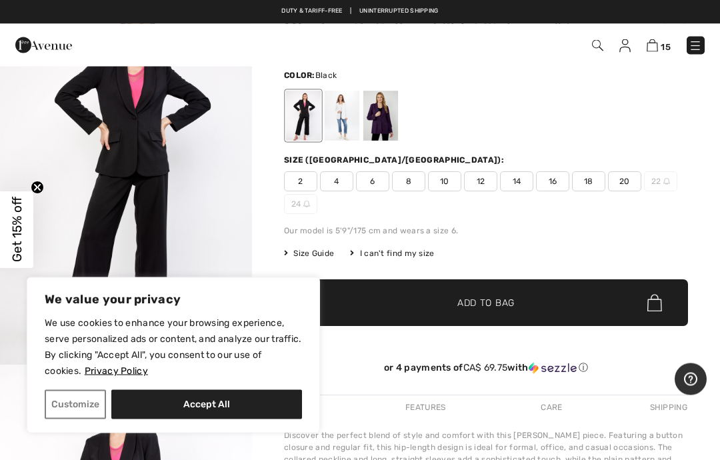
scroll to position [79, 0]
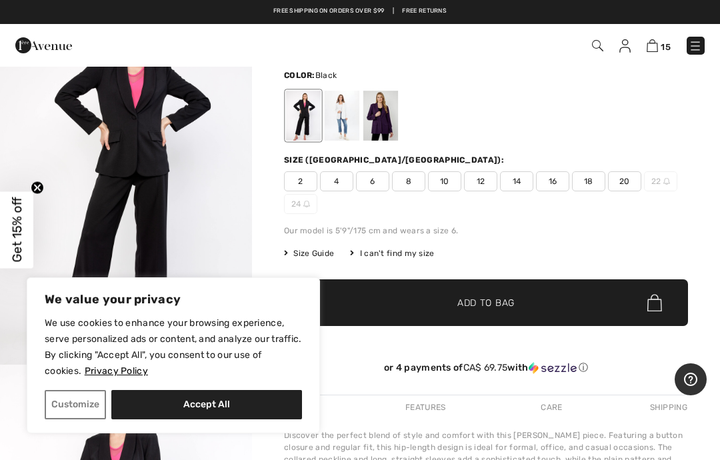
click at [301, 177] on span "2" at bounding box center [300, 181] width 33 height 20
click at [458, 305] on span "Add to Bag" at bounding box center [485, 303] width 57 height 14
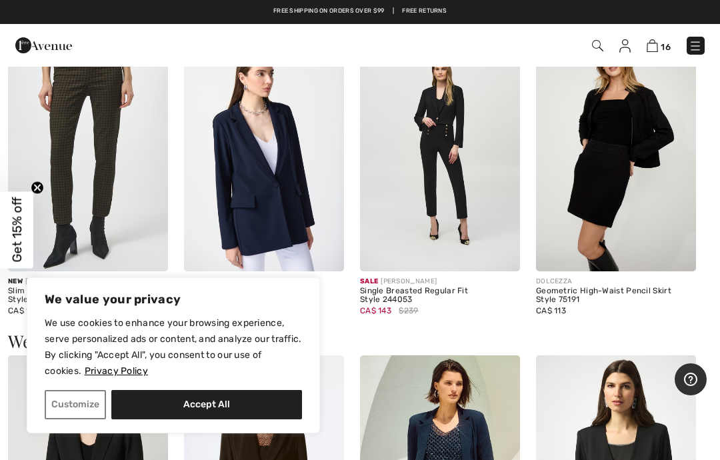
scroll to position [830, 0]
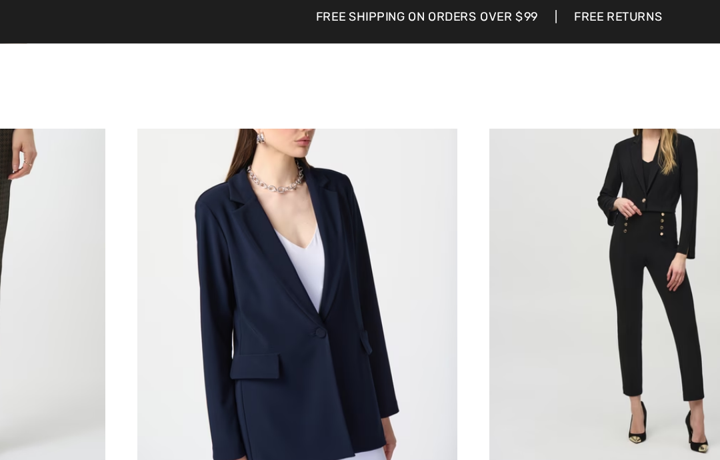
click at [184, 203] on img at bounding box center [264, 135] width 160 height 240
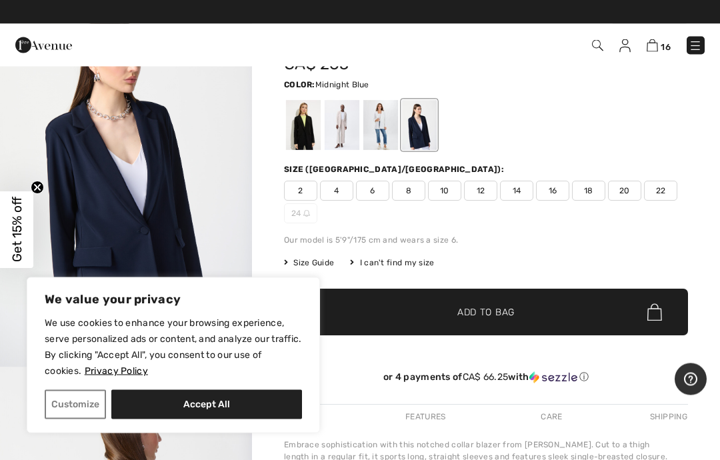
scroll to position [76, 0]
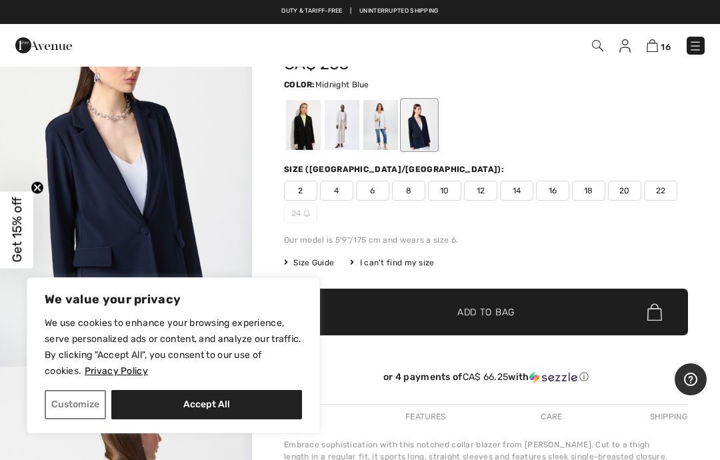
click at [339, 190] on span "4" at bounding box center [336, 191] width 33 height 20
click at [417, 313] on span "✔ Added to Bag Add to Bag" at bounding box center [486, 312] width 404 height 47
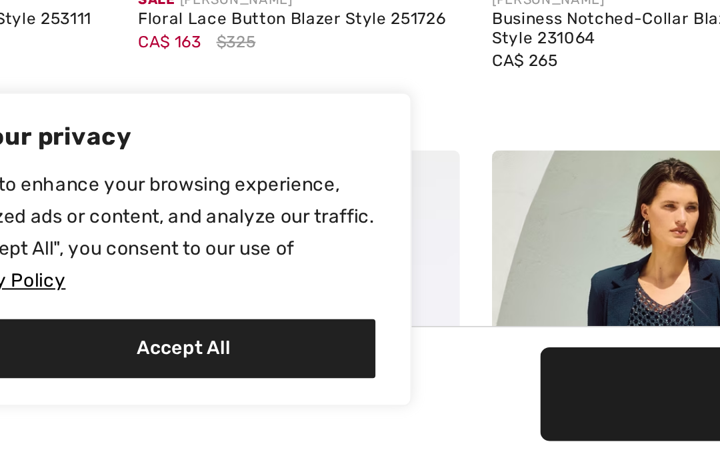
click at [360, 119] on img at bounding box center [440, 101] width 160 height 240
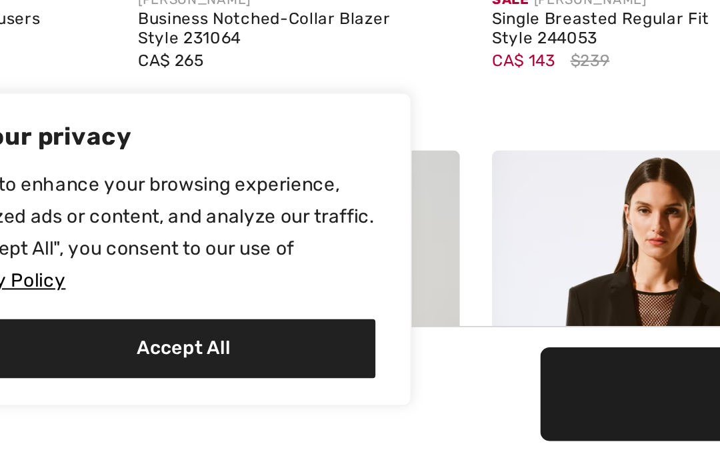
click at [360, 95] on img at bounding box center [440, 101] width 160 height 240
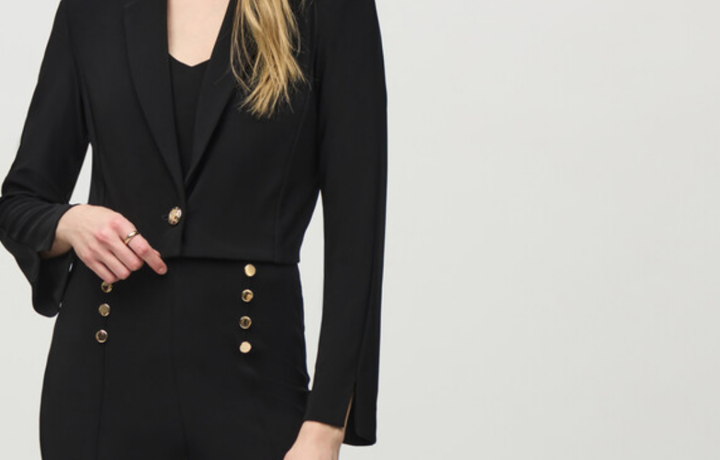
scroll to position [13, 0]
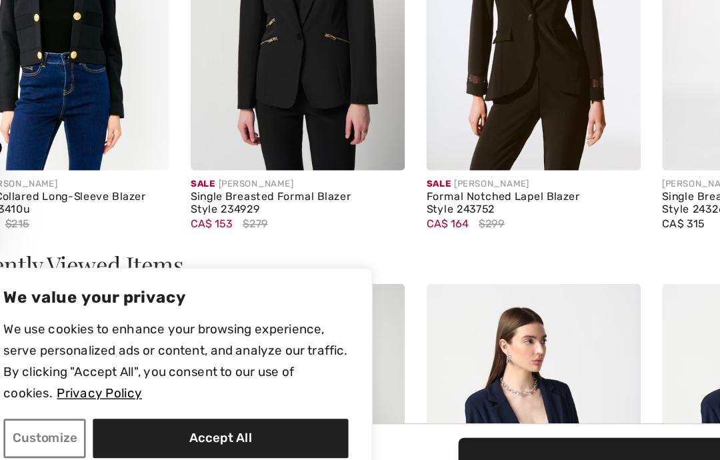
scroll to position [1206, 0]
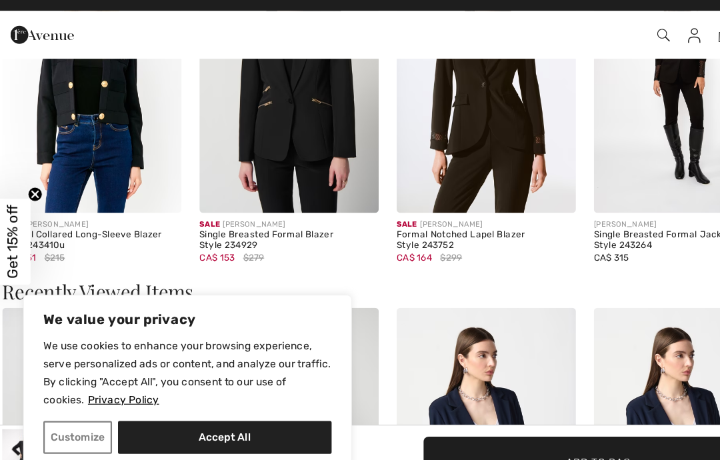
click at [271, 137] on img at bounding box center [264, 84] width 160 height 240
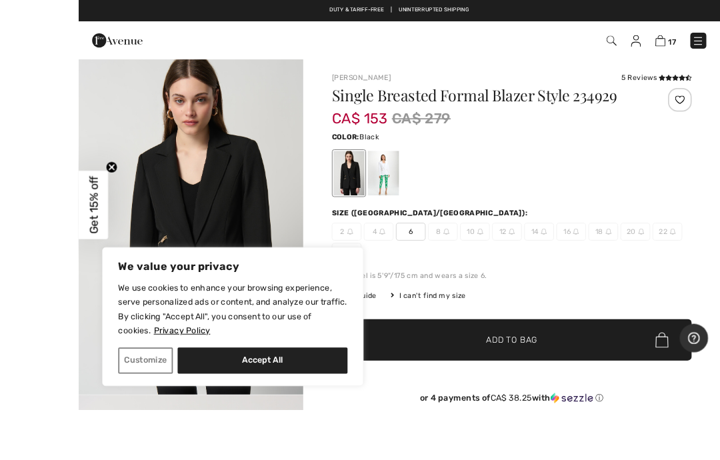
scroll to position [36, 0]
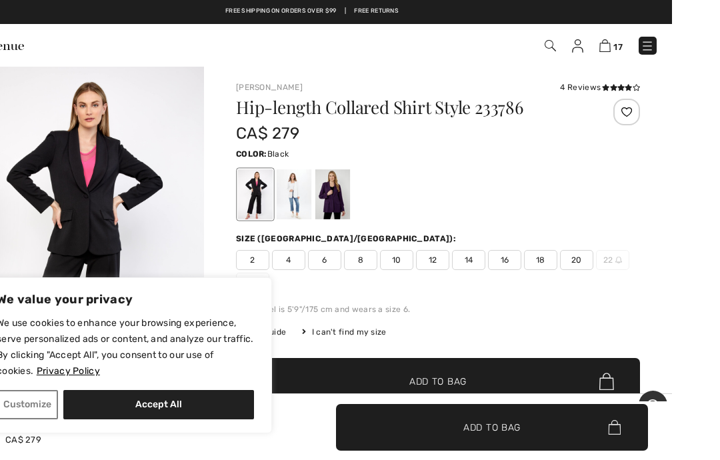
scroll to position [3, 0]
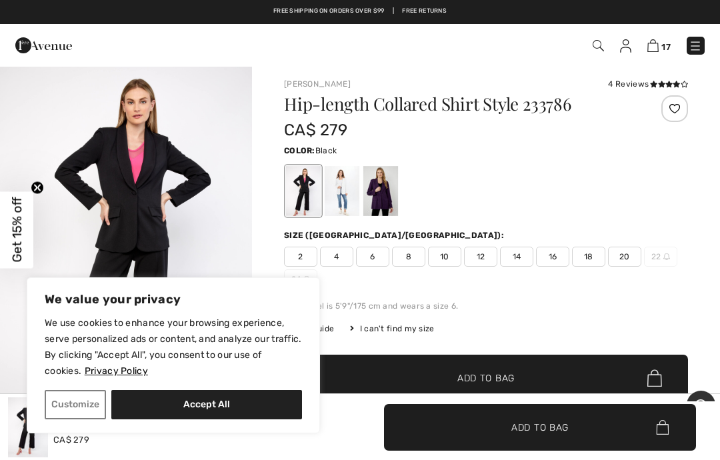
click at [19, 275] on img "1 / 5" at bounding box center [126, 251] width 252 height 378
click at [382, 191] on div at bounding box center [380, 191] width 35 height 50
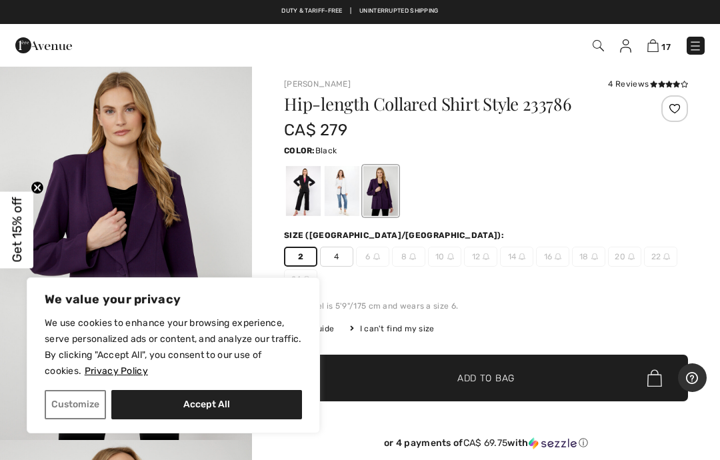
click at [295, 187] on div at bounding box center [303, 191] width 35 height 50
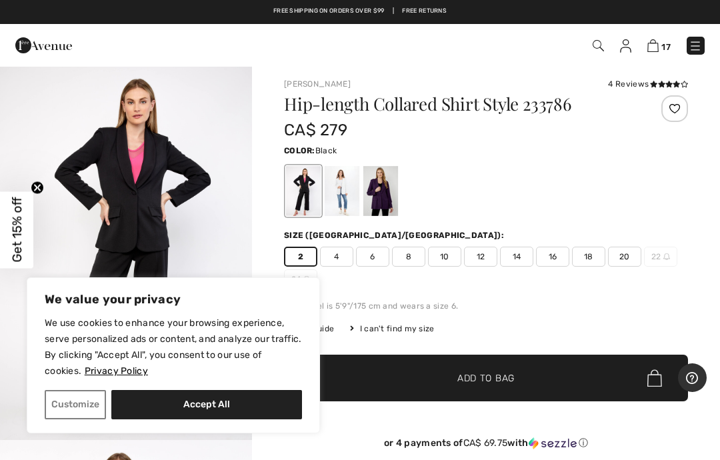
click at [415, 386] on span "✔ Added to Bag Add to Bag" at bounding box center [486, 378] width 404 height 47
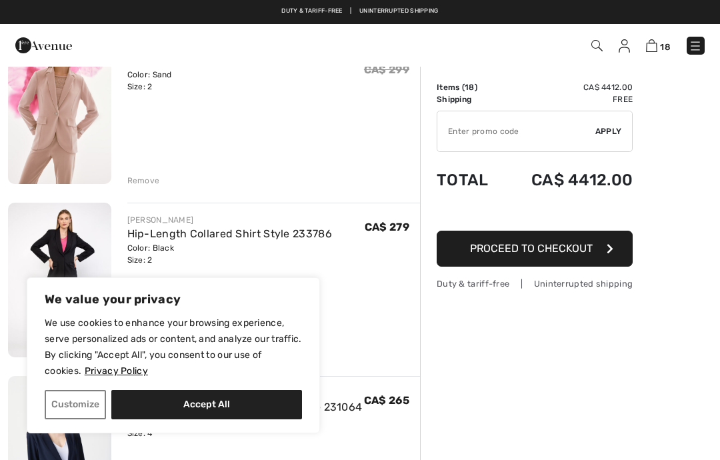
scroll to position [2567, 0]
click at [650, 46] on img at bounding box center [651, 45] width 11 height 13
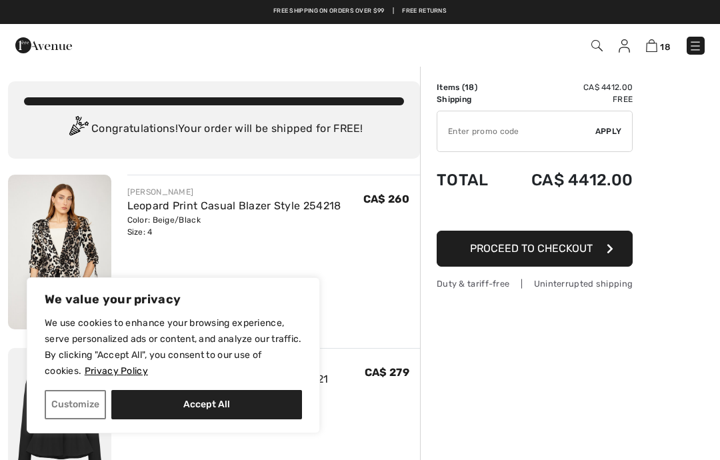
click at [587, 42] on span "18" at bounding box center [508, 46] width 394 height 18
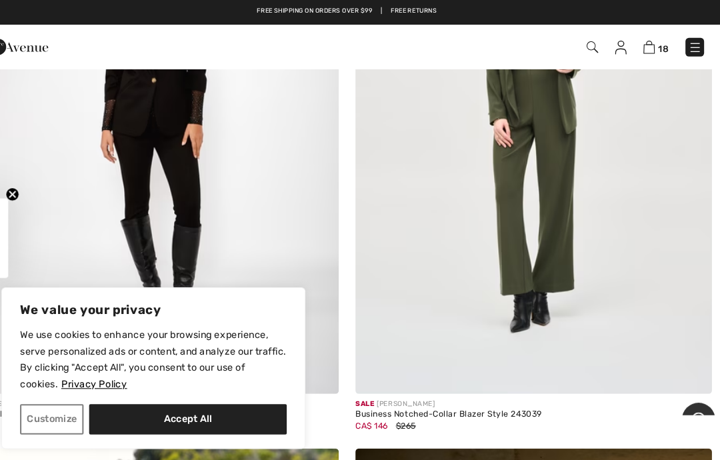
scroll to position [3892, 0]
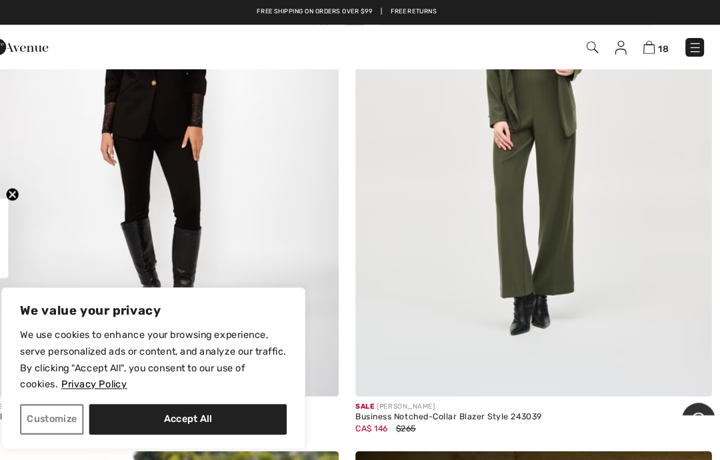
click at [549, 297] on img at bounding box center [540, 125] width 344 height 516
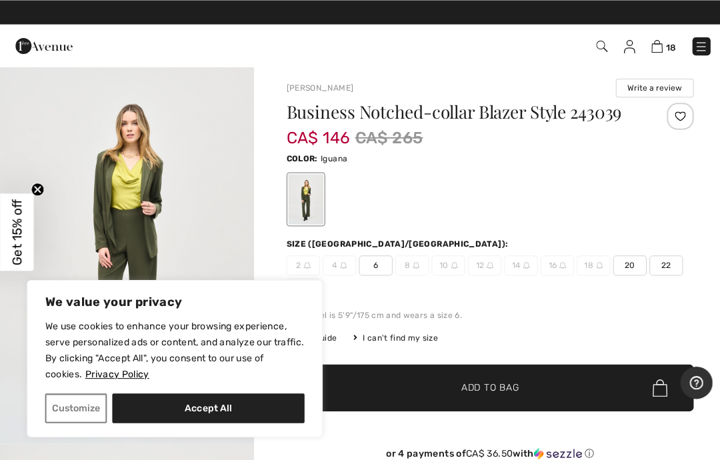
scroll to position [3, 0]
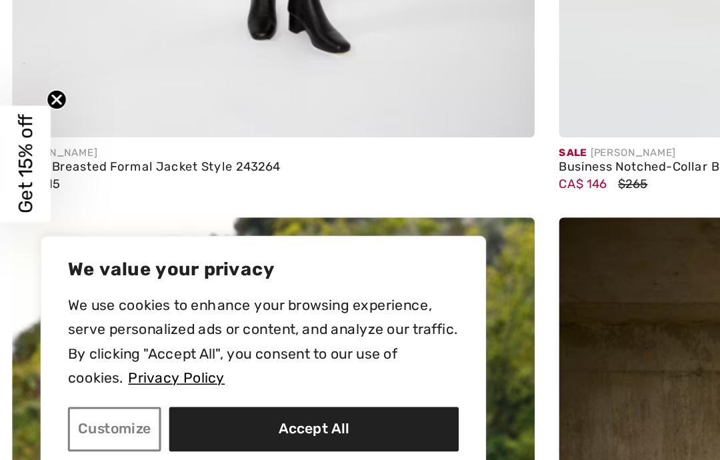
scroll to position [4063, 0]
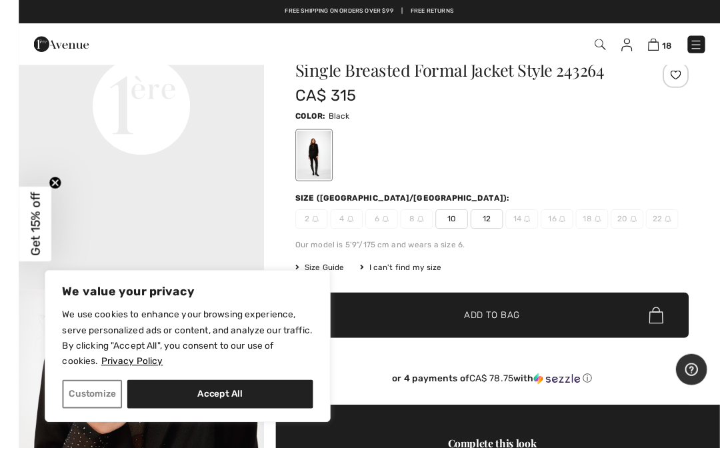
scroll to position [51, 0]
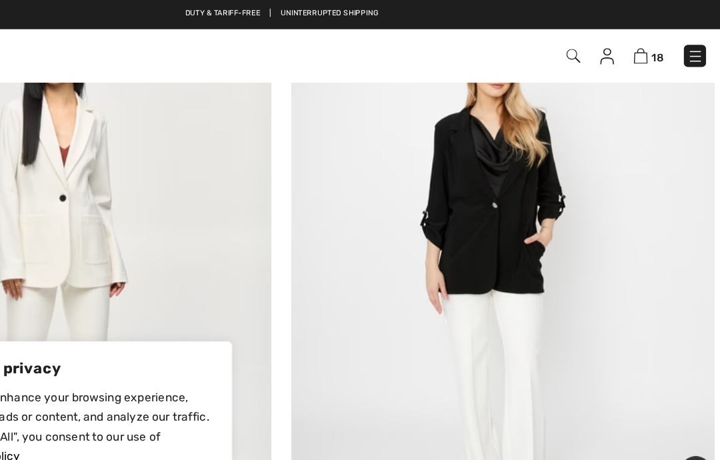
scroll to position [4937, 0]
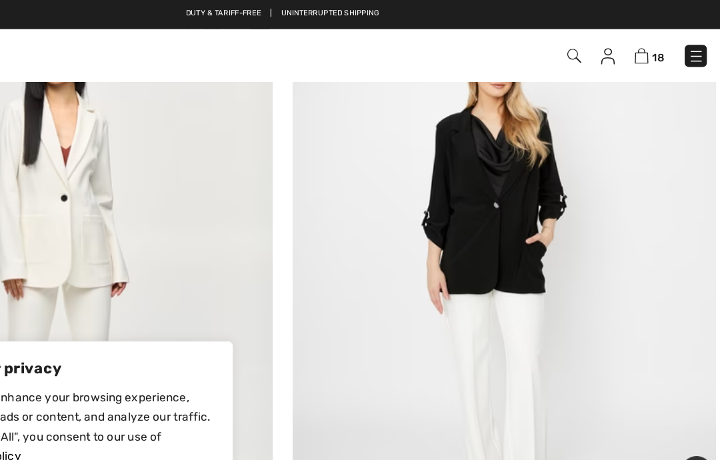
click at [419, 224] on img at bounding box center [540, 218] width 344 height 516
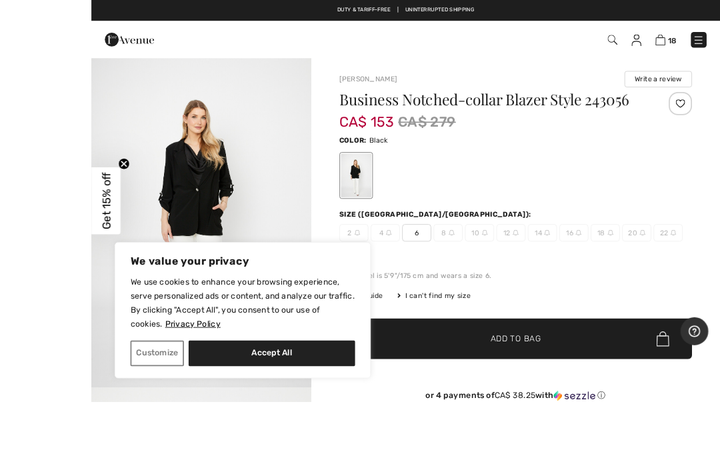
scroll to position [13, 0]
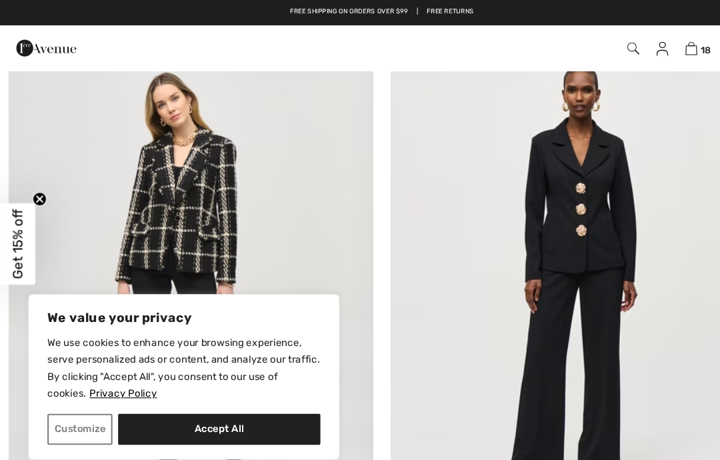
scroll to position [5439, 0]
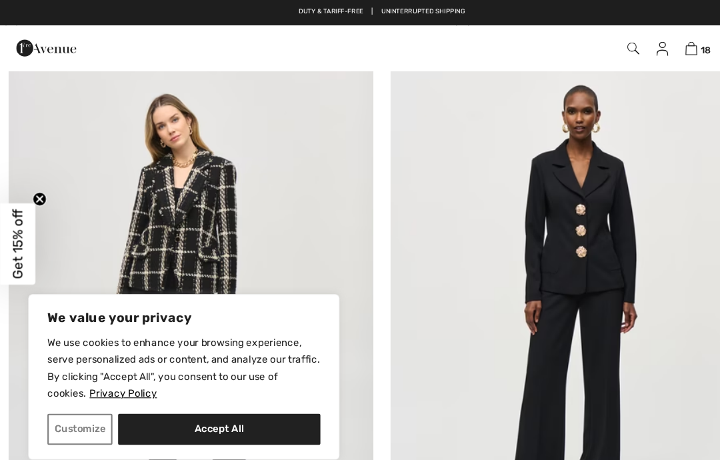
click at [236, 222] on img at bounding box center [180, 284] width 344 height 516
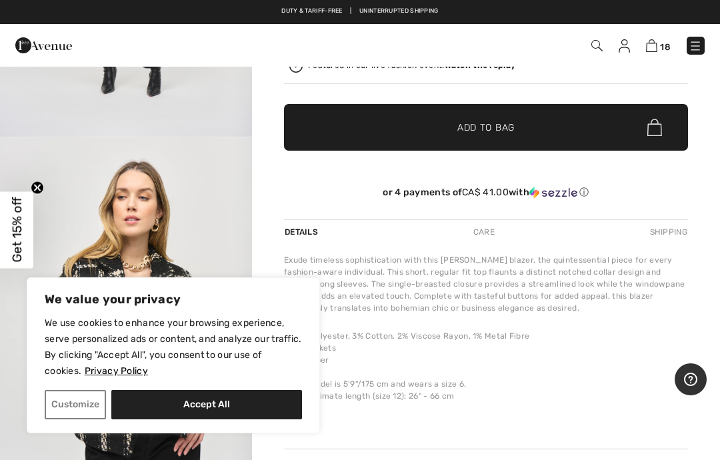
scroll to position [311, 0]
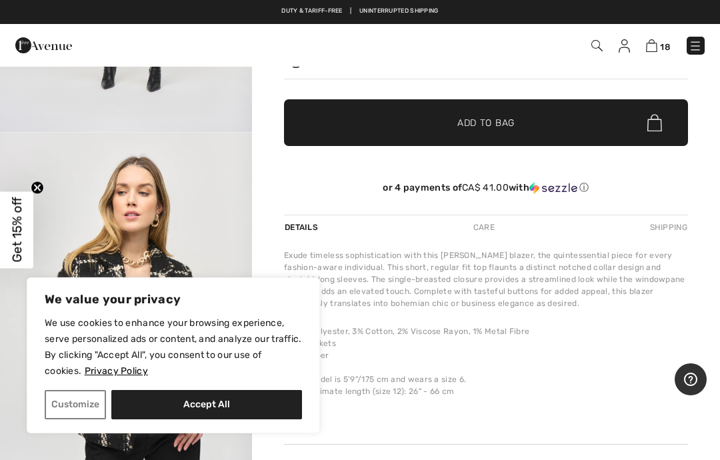
click at [170, 199] on img "2 / 6" at bounding box center [126, 321] width 252 height 377
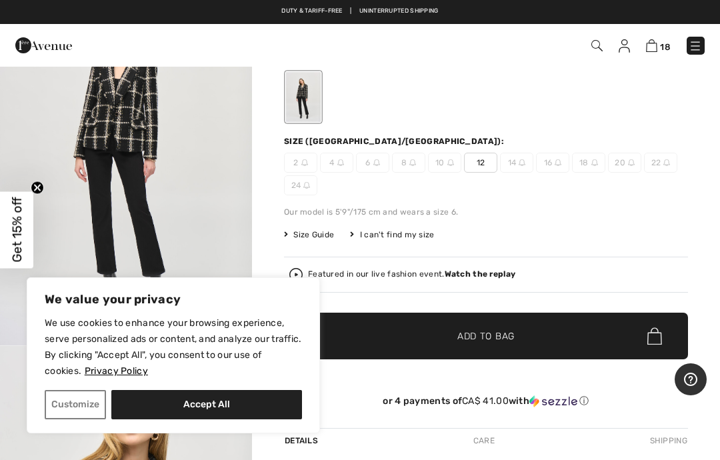
scroll to position [94, 0]
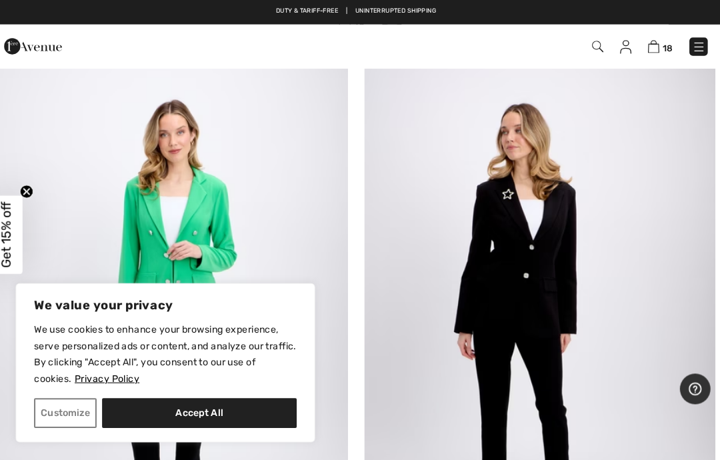
scroll to position [9084, 0]
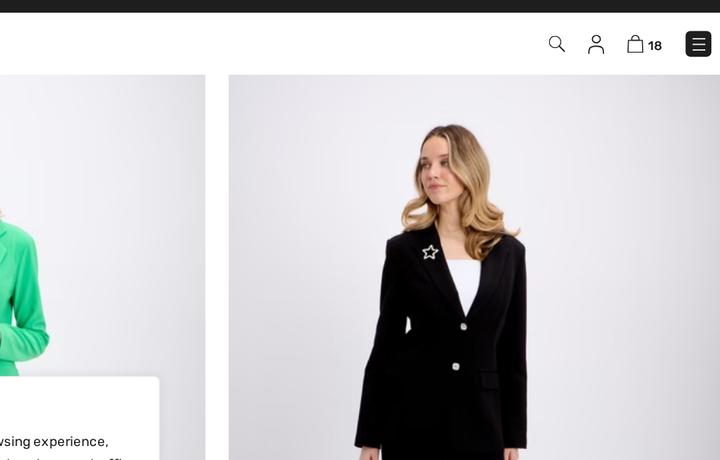
click at [368, 247] on img at bounding box center [540, 310] width 344 height 516
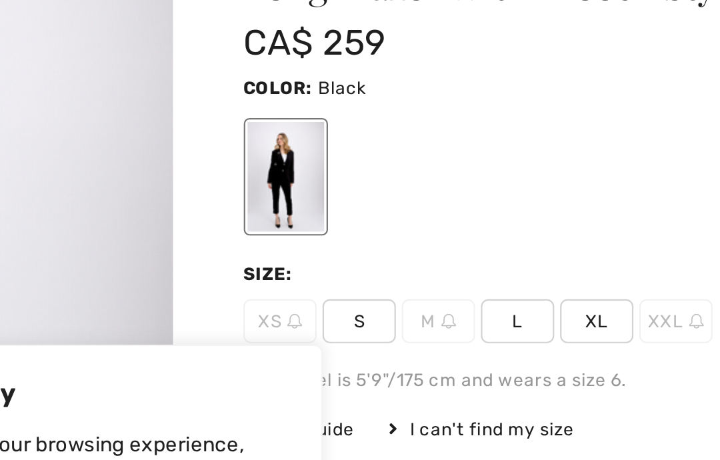
click at [320, 257] on span "S" at bounding box center [336, 267] width 33 height 20
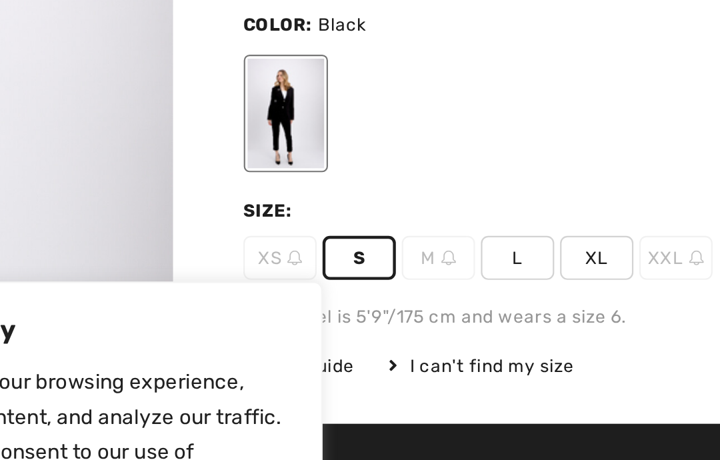
click at [284, 342] on span "✔ Added to Bag Add to Bag" at bounding box center [486, 365] width 404 height 47
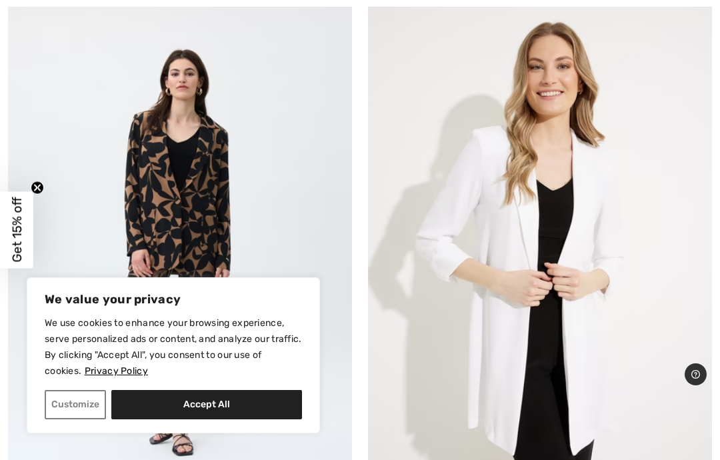
scroll to position [12115, 0]
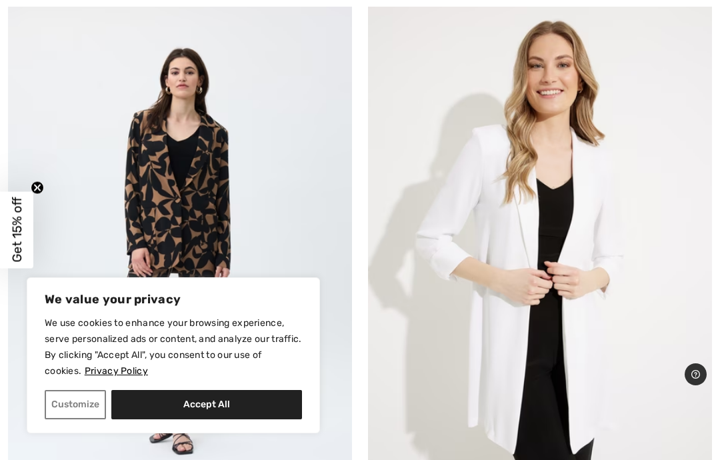
click at [236, 215] on img at bounding box center [180, 260] width 344 height 516
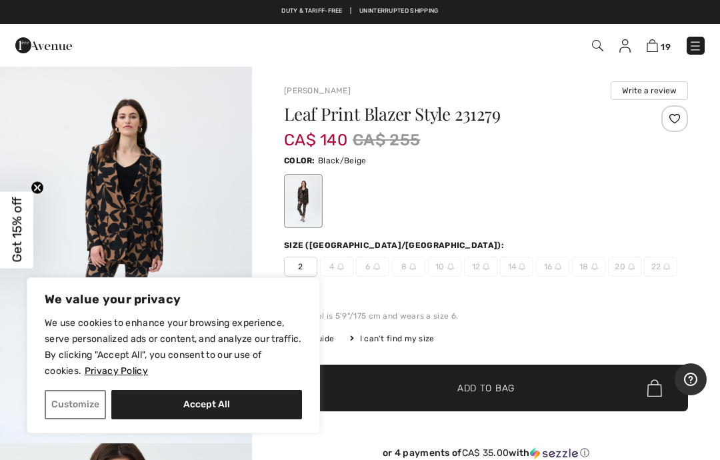
click at [295, 269] on span "2" at bounding box center [300, 267] width 33 height 20
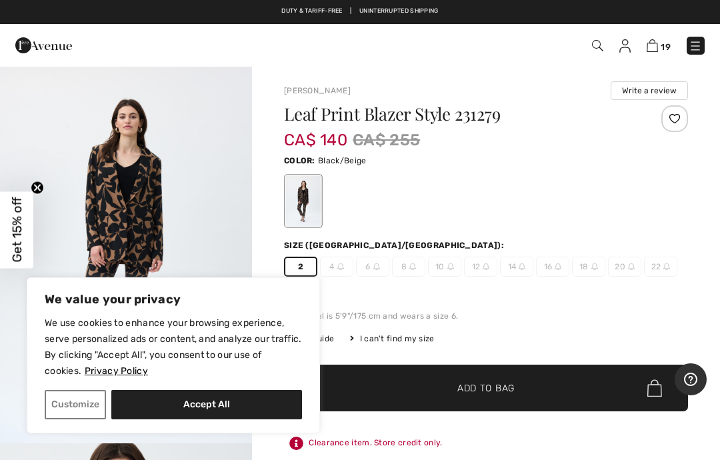
click at [446, 394] on span "✔ Added to Bag" at bounding box center [465, 388] width 81 height 14
click at [648, 47] on img at bounding box center [650, 45] width 11 height 13
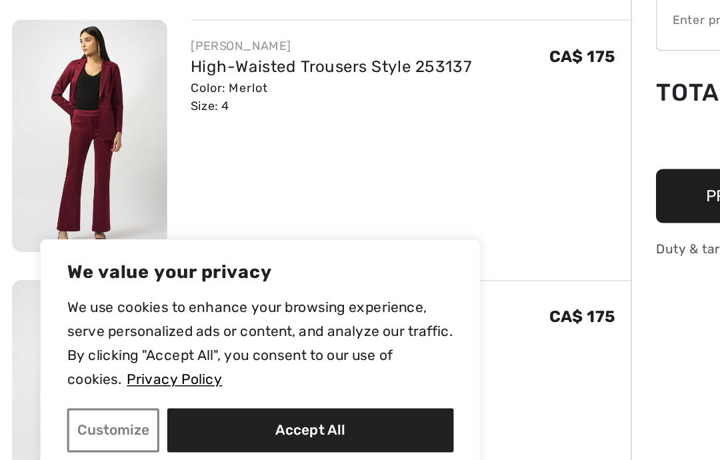
scroll to position [1947, 0]
